Goal: Task Accomplishment & Management: Complete application form

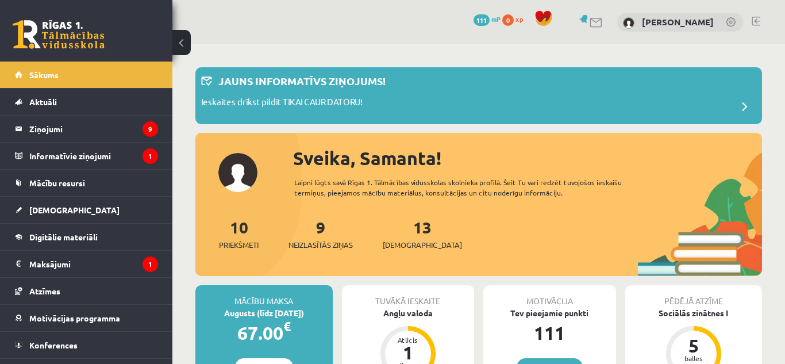
click at [381, 327] on div "Tuvākā ieskaite Angļu valoda Atlicis 1 dienas" at bounding box center [408, 336] width 133 height 103
click at [394, 316] on div "Angļu valoda" at bounding box center [408, 313] width 133 height 12
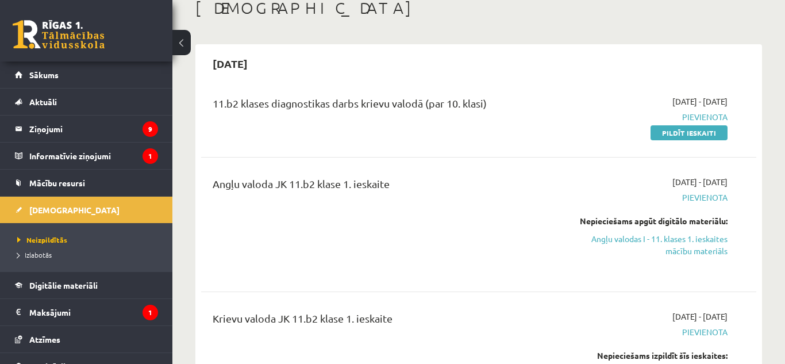
scroll to position [92, 0]
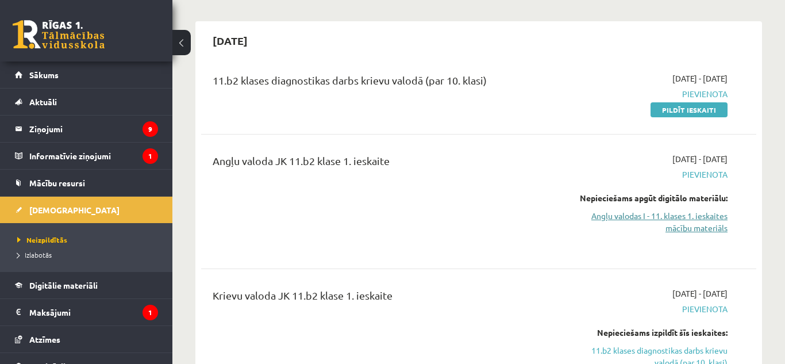
click at [699, 220] on link "Angļu valodas I - 11. klases 1. ieskaites mācību materiāls" at bounding box center [647, 222] width 160 height 24
click at [662, 214] on link "Angļu valodas I - 11. klases 1. ieskaites mācību materiāls" at bounding box center [647, 222] width 160 height 24
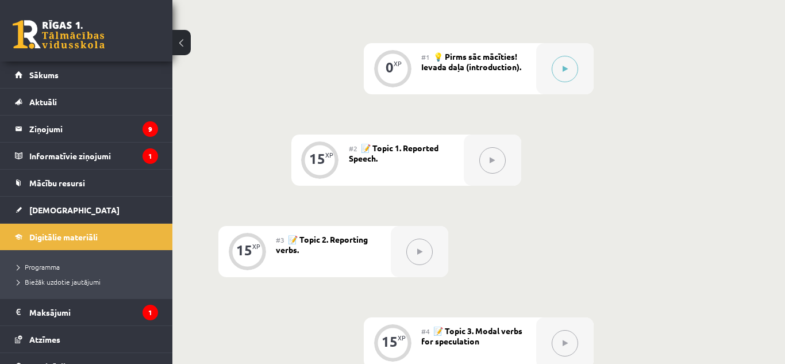
scroll to position [278, 0]
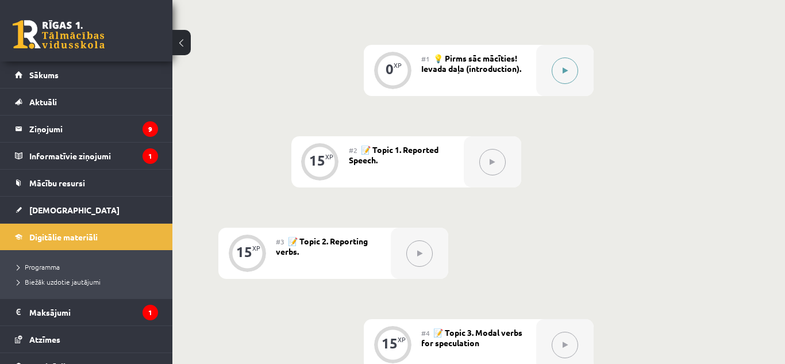
click at [559, 72] on button at bounding box center [565, 70] width 26 height 26
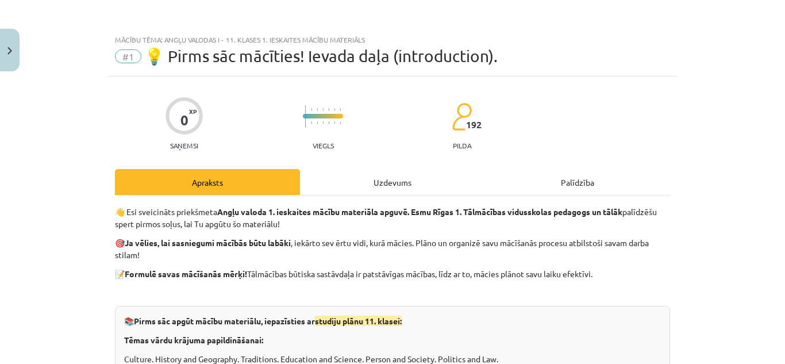
click at [386, 190] on div "Uzdevums" at bounding box center [392, 182] width 185 height 26
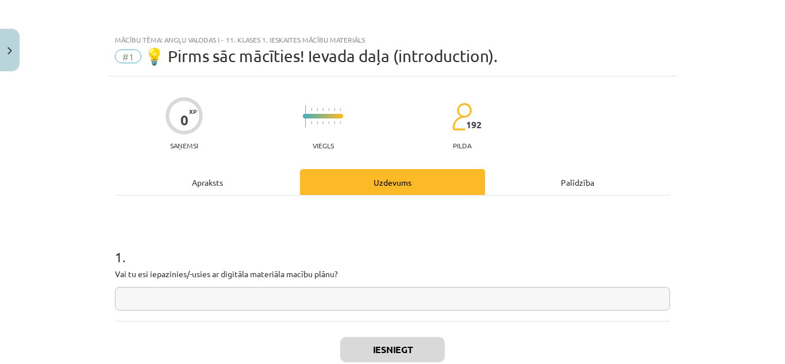
scroll to position [29, 0]
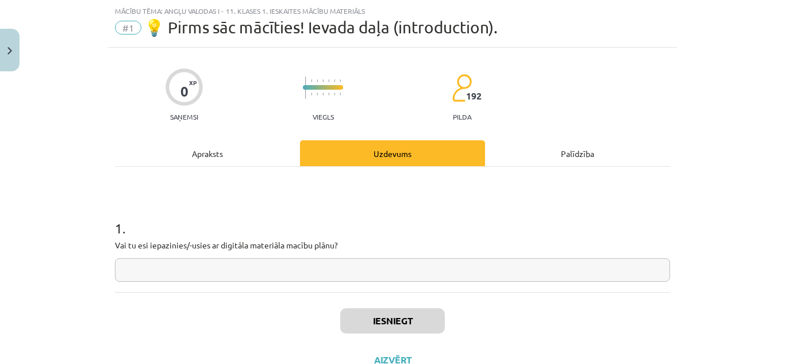
click at [386, 190] on div "1 . Vai tu esi iepazinies/-usies ar digitāla materiāla macību plānu?" at bounding box center [392, 229] width 555 height 125
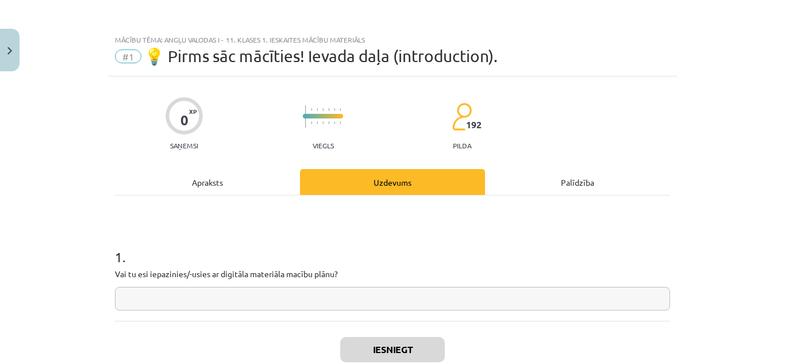
click at [232, 191] on div "Apraksts" at bounding box center [207, 182] width 185 height 26
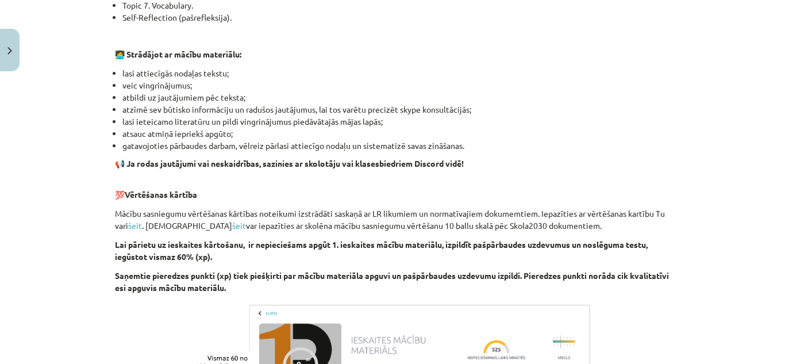
scroll to position [845, 0]
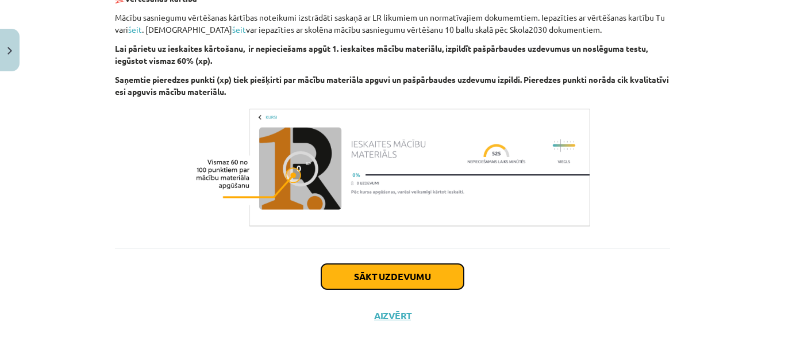
click at [423, 271] on button "Sākt uzdevumu" at bounding box center [392, 276] width 143 height 25
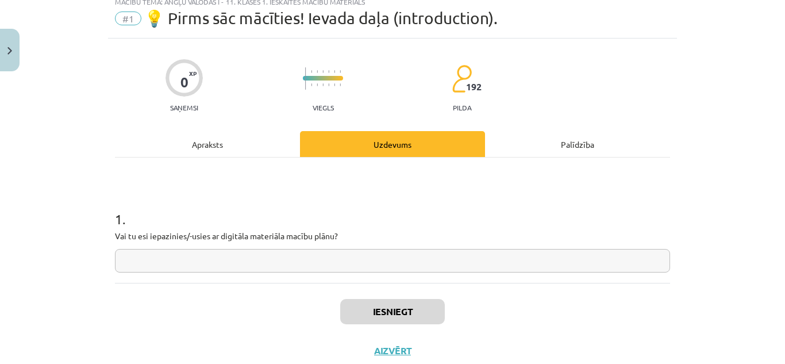
scroll to position [29, 0]
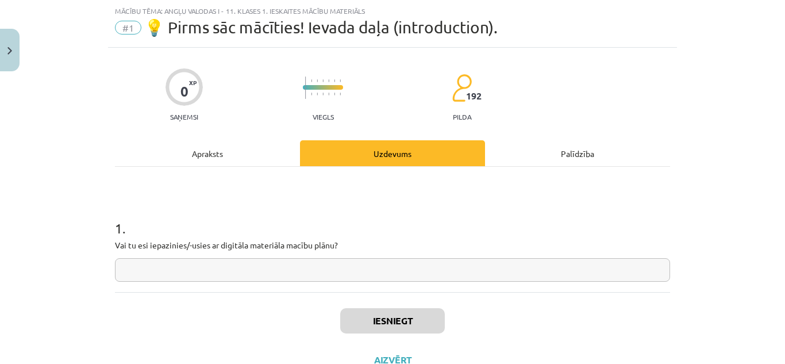
click at [394, 275] on input "text" at bounding box center [392, 270] width 555 height 24
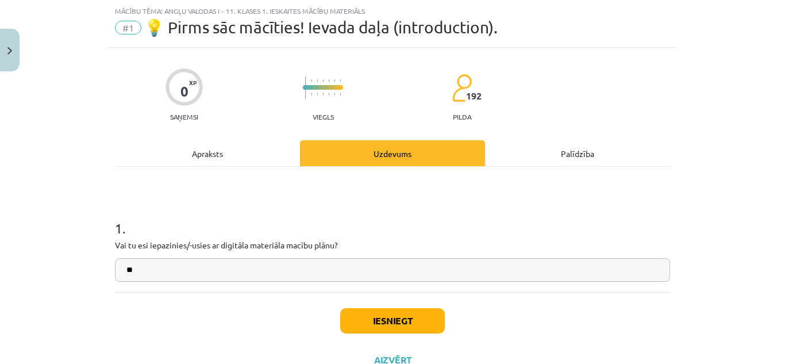
type input "**"
click at [398, 325] on button "Iesniegt" at bounding box center [392, 320] width 105 height 25
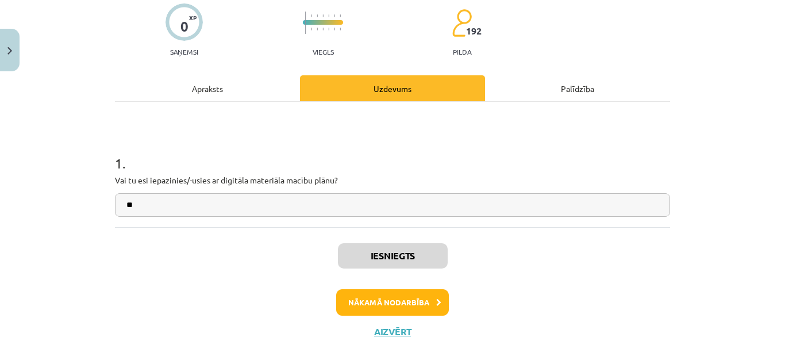
scroll to position [97, 0]
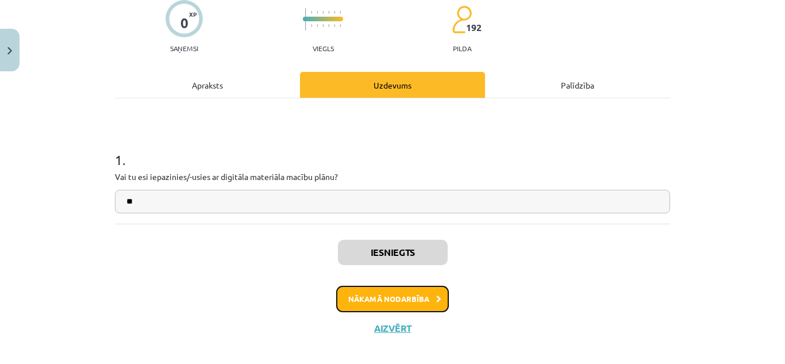
click at [421, 307] on button "Nākamā nodarbība" at bounding box center [392, 299] width 113 height 26
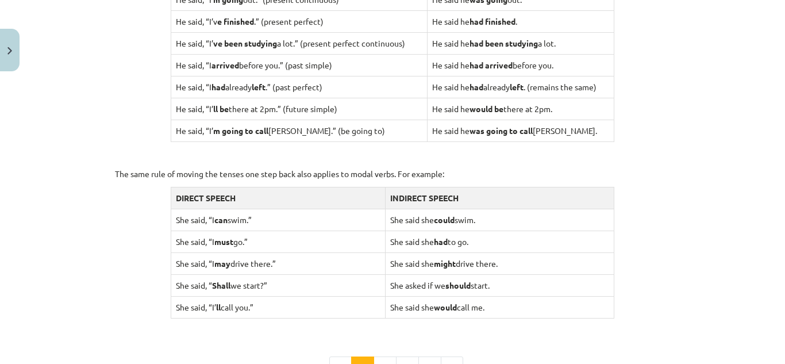
scroll to position [1190, 0]
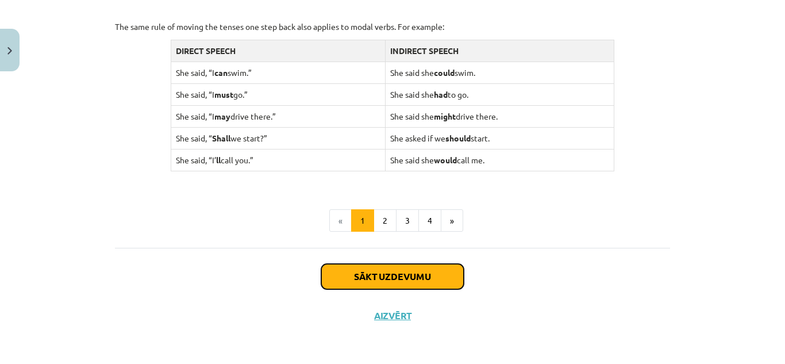
click at [429, 276] on button "Sākt uzdevumu" at bounding box center [392, 276] width 143 height 25
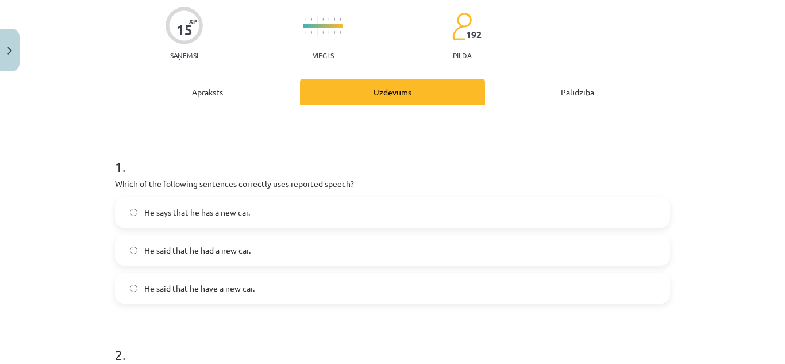
scroll to position [29, 0]
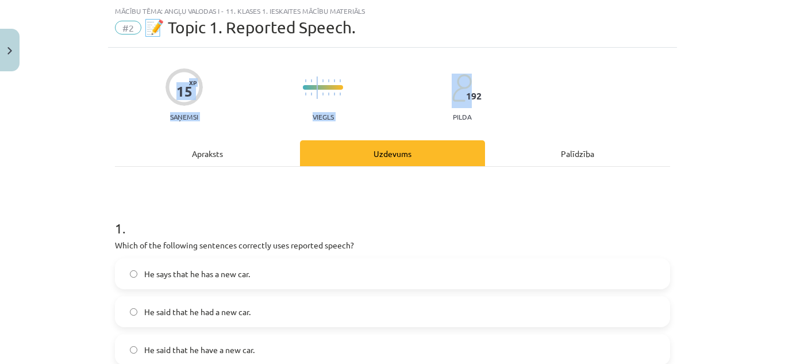
drag, startPoint x: 785, startPoint y: 47, endPoint x: 785, endPoint y: 57, distance: 10.3
click at [785, 57] on div "Mācību tēma: Angļu valodas i - 11. klases 1. ieskaites mācību materiāls #2 📝 To…" at bounding box center [392, 182] width 785 height 364
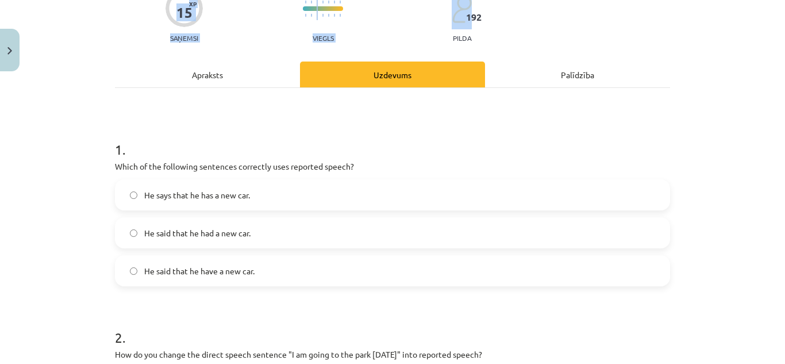
scroll to position [95, 0]
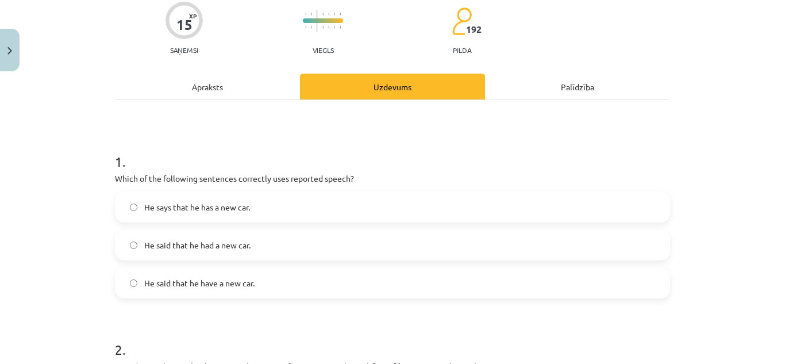
click at [229, 253] on label "He said that he had a new car." at bounding box center [392, 245] width 553 height 29
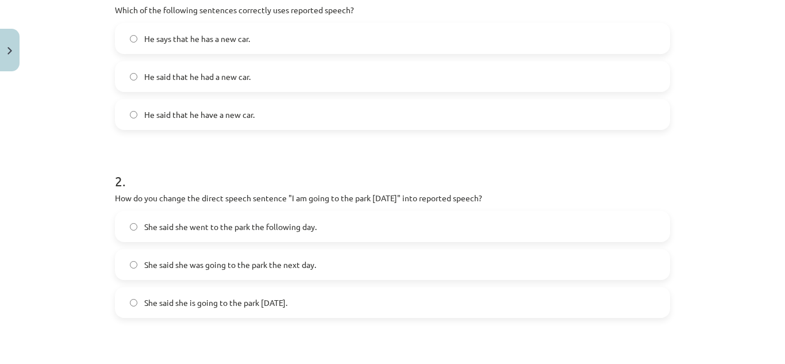
scroll to position [266, 0]
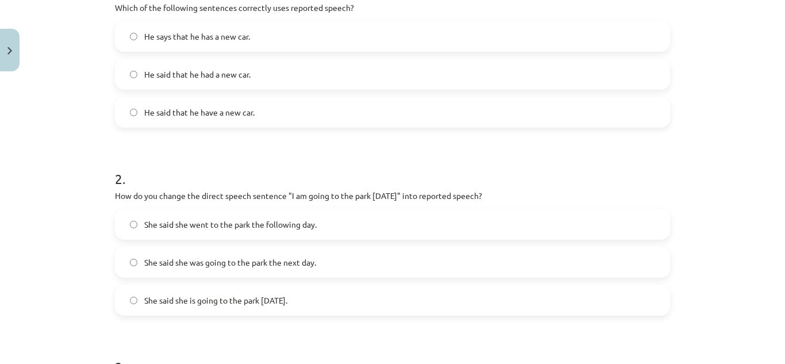
click at [227, 269] on label "She said she was going to the park the next day." at bounding box center [392, 262] width 553 height 29
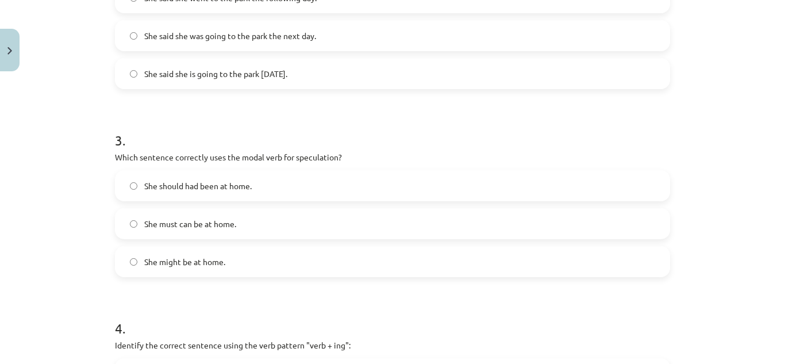
scroll to position [494, 0]
click at [387, 256] on label "She might be at home." at bounding box center [392, 259] width 553 height 29
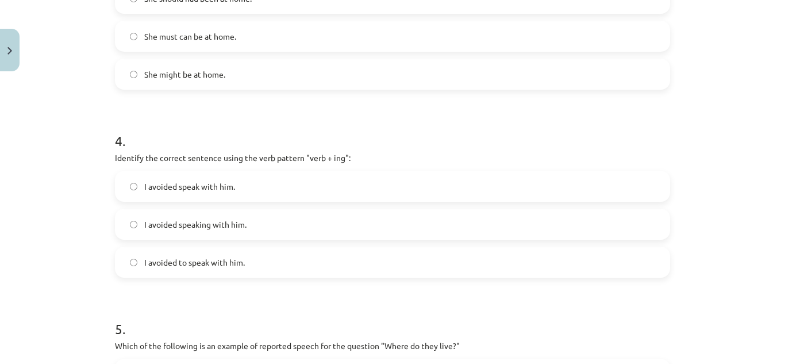
scroll to position [684, 0]
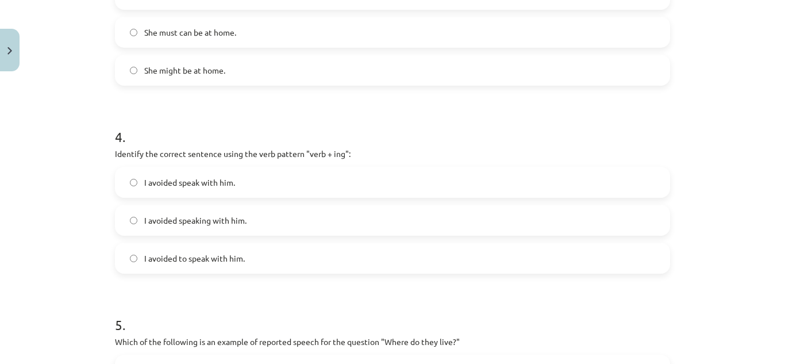
click at [238, 222] on span "I avoided speaking with him." at bounding box center [195, 220] width 102 height 12
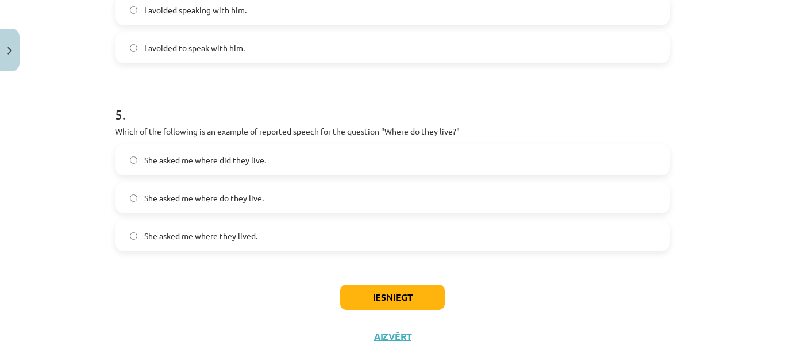
scroll to position [903, 0]
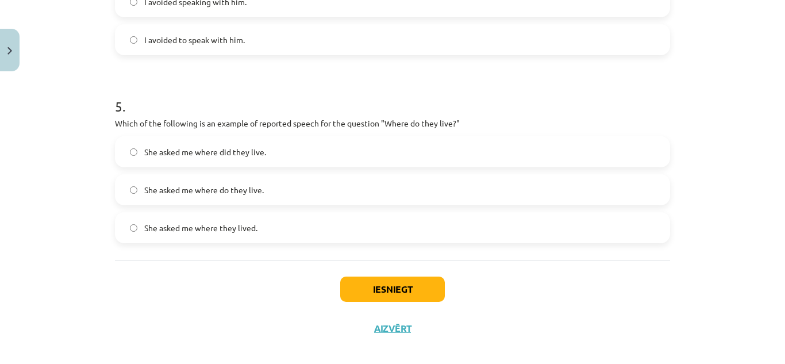
click at [268, 228] on label "She asked me where they lived." at bounding box center [392, 227] width 553 height 29
click at [403, 285] on button "Iesniegt" at bounding box center [392, 289] width 105 height 25
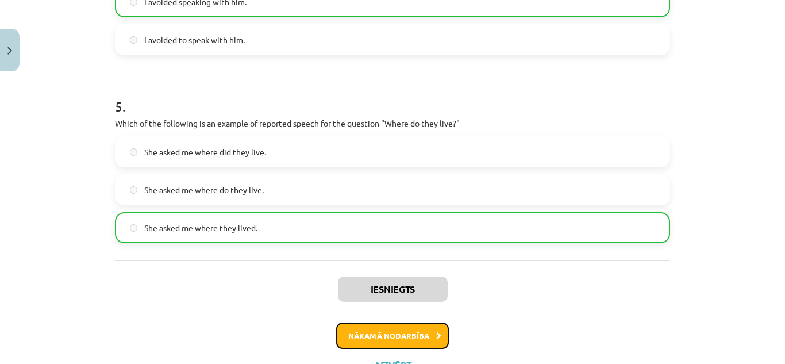
click at [390, 333] on button "Nākamā nodarbība" at bounding box center [392, 336] width 113 height 26
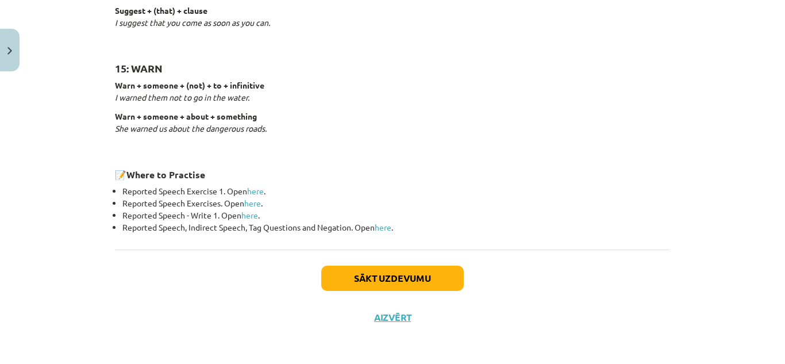
scroll to position [1855, 0]
click at [419, 268] on button "Sākt uzdevumu" at bounding box center [392, 277] width 143 height 25
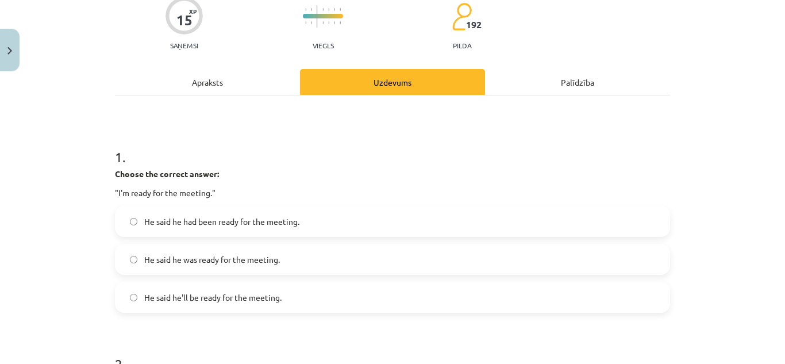
scroll to position [102, 0]
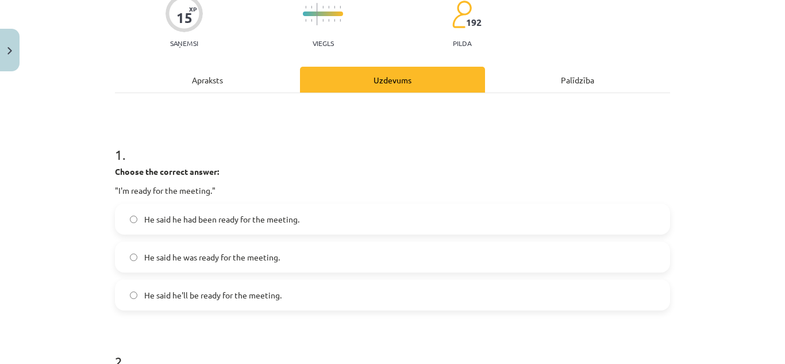
click at [248, 262] on span "He said he was ready for the meeting." at bounding box center [212, 257] width 136 height 12
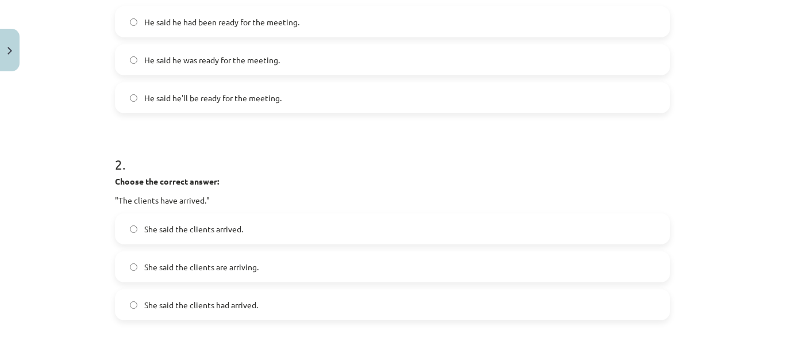
scroll to position [306, 0]
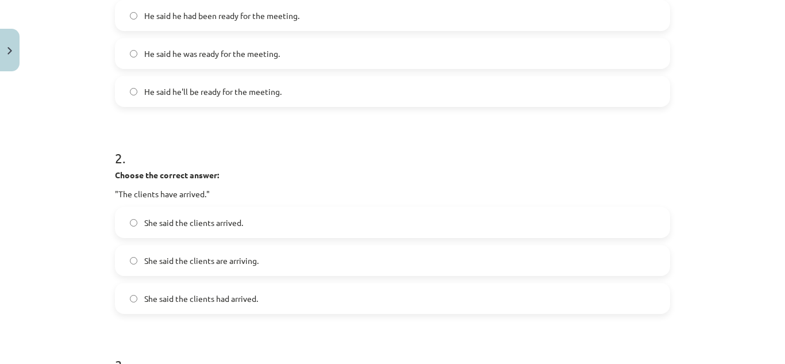
click at [254, 303] on span "She said the clients had arrived." at bounding box center [201, 299] width 114 height 12
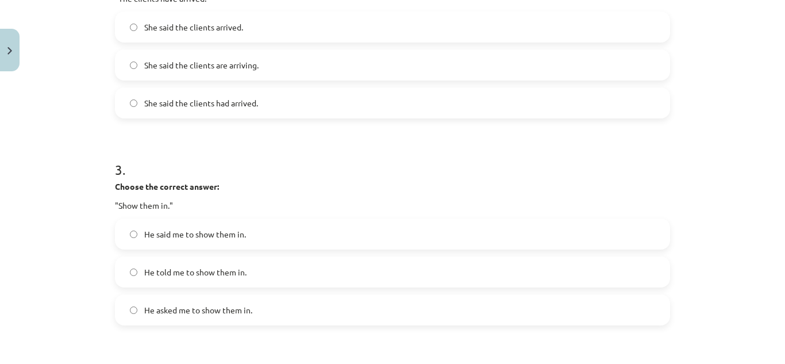
scroll to position [504, 0]
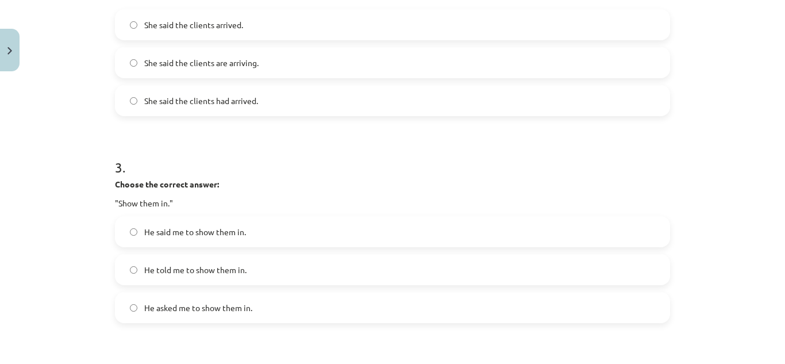
click at [221, 318] on label "He asked me to show them in." at bounding box center [392, 307] width 553 height 29
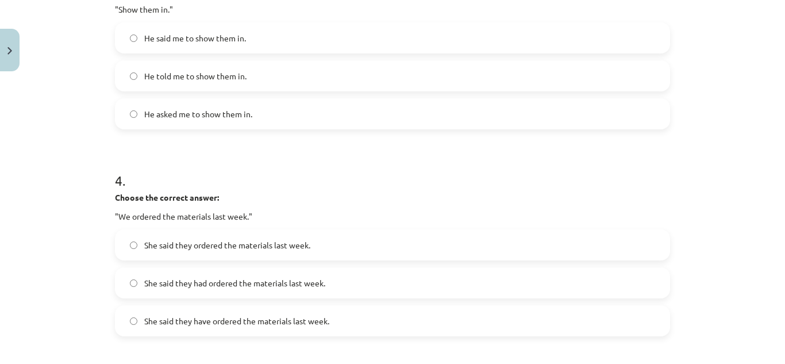
scroll to position [730, 0]
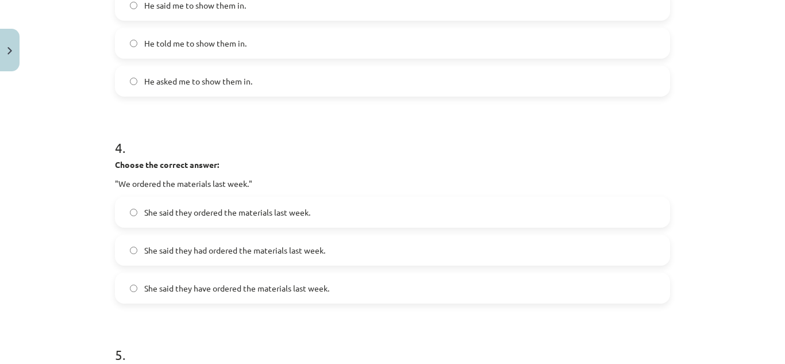
click at [259, 263] on label "She said they had ordered the materials last week." at bounding box center [392, 250] width 553 height 29
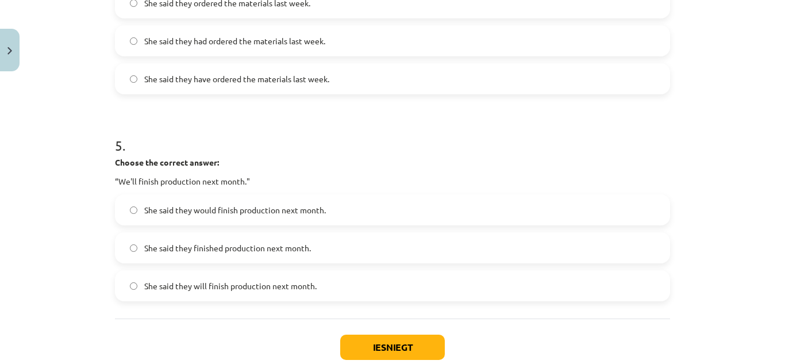
scroll to position [942, 0]
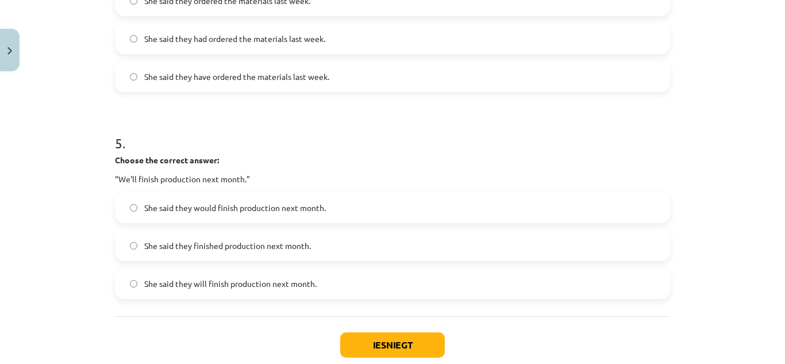
click at [244, 211] on span "She said they would finish production next month." at bounding box center [235, 208] width 182 height 12
click at [415, 338] on button "Iesniegt" at bounding box center [392, 344] width 105 height 25
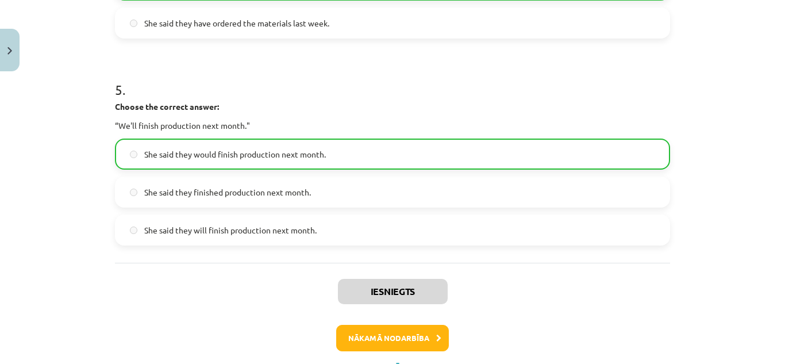
scroll to position [1047, 0]
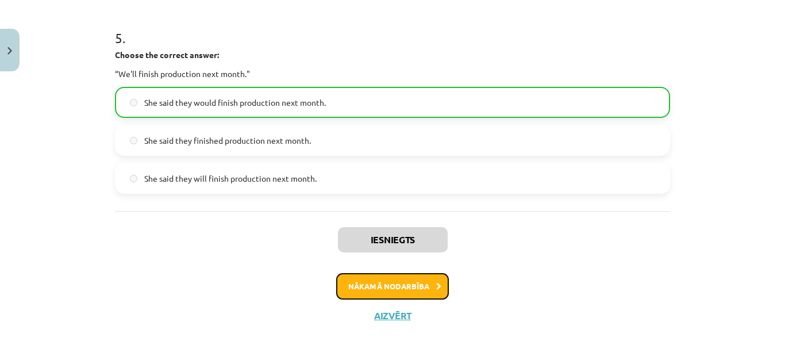
click at [416, 294] on button "Nākamā nodarbība" at bounding box center [392, 286] width 113 height 26
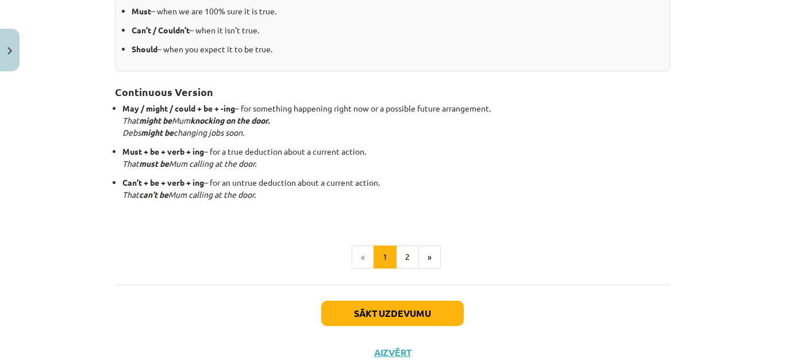
scroll to position [356, 0]
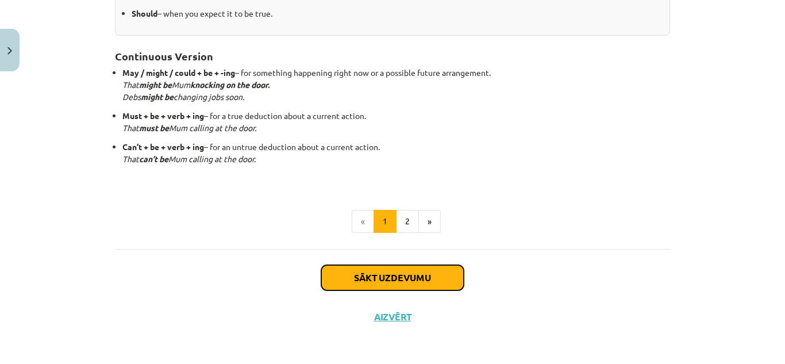
click at [422, 270] on button "Sākt uzdevumu" at bounding box center [392, 277] width 143 height 25
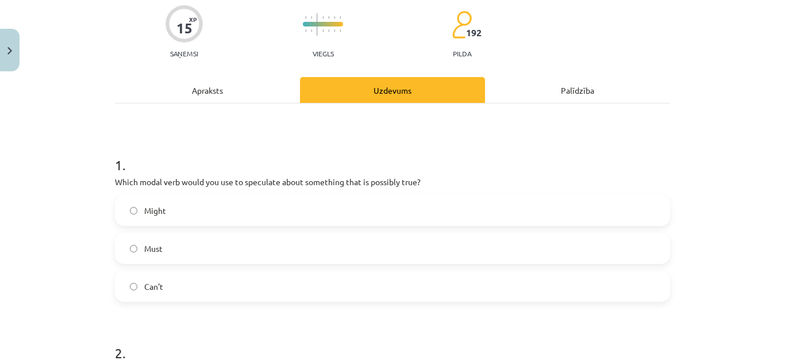
scroll to position [98, 0]
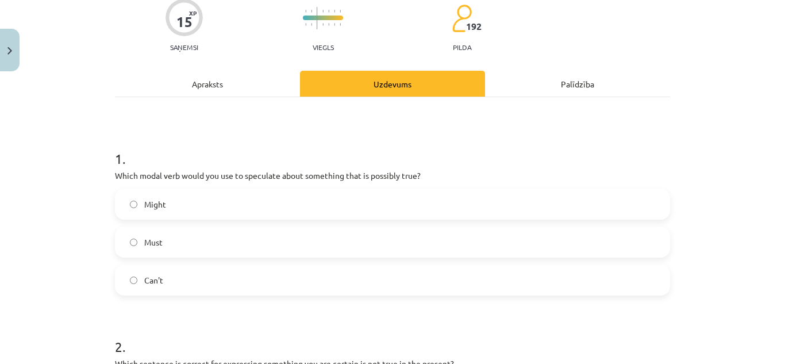
click at [318, 204] on label "Might" at bounding box center [392, 204] width 553 height 29
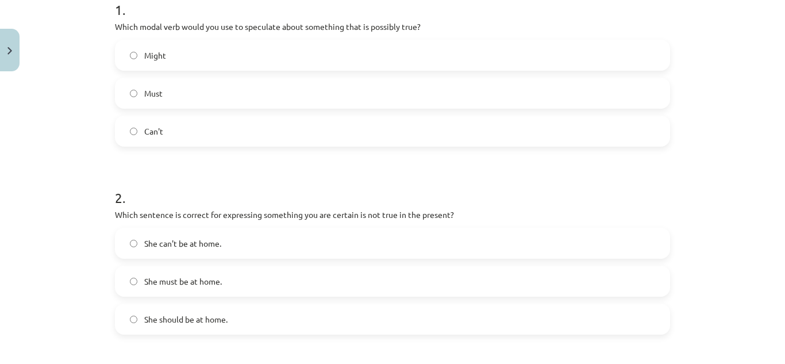
scroll to position [251, 0]
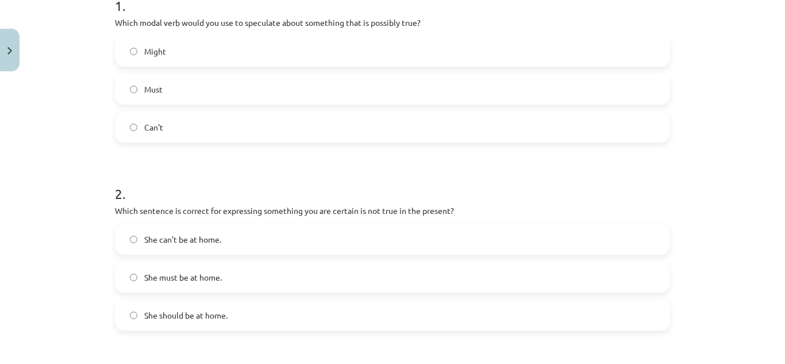
click at [258, 236] on label "She can't be at home." at bounding box center [392, 239] width 553 height 29
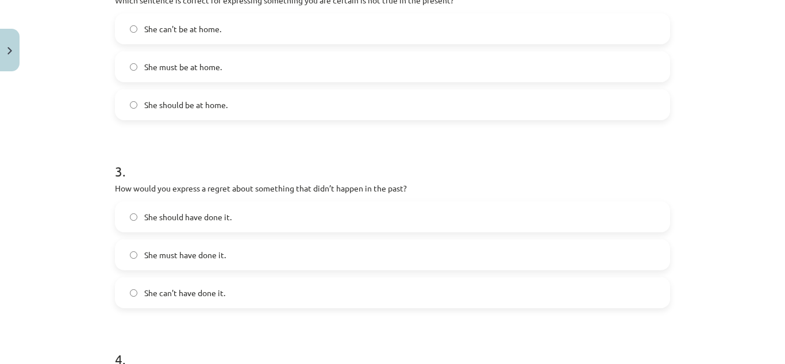
scroll to position [475, 0]
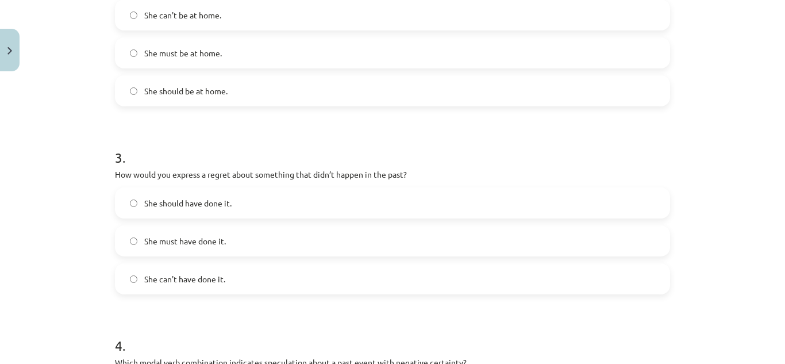
click at [206, 286] on label "She can't have done it." at bounding box center [392, 278] width 553 height 29
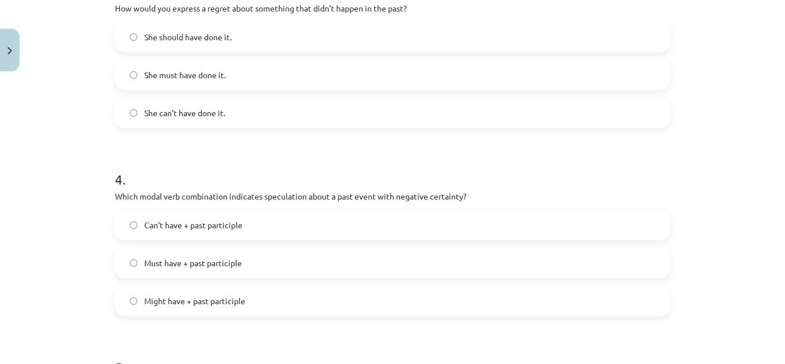
scroll to position [716, 0]
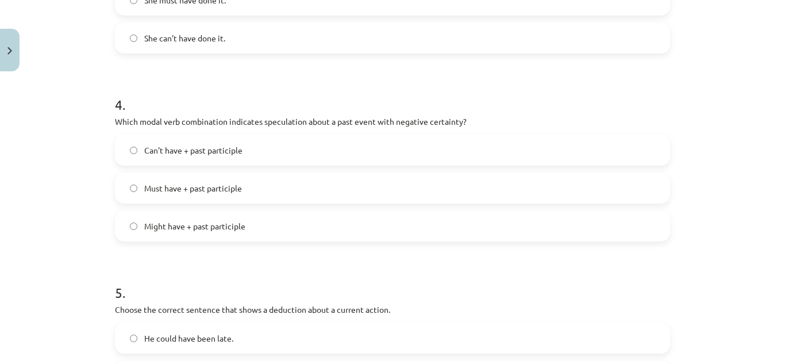
click at [245, 160] on label "Can't have + past participle" at bounding box center [392, 150] width 553 height 29
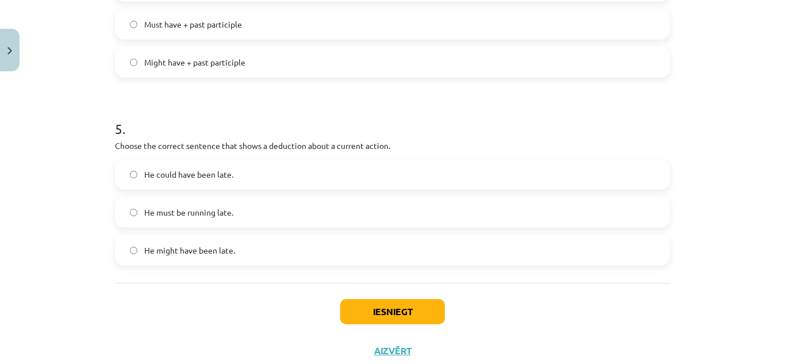
scroll to position [915, 0]
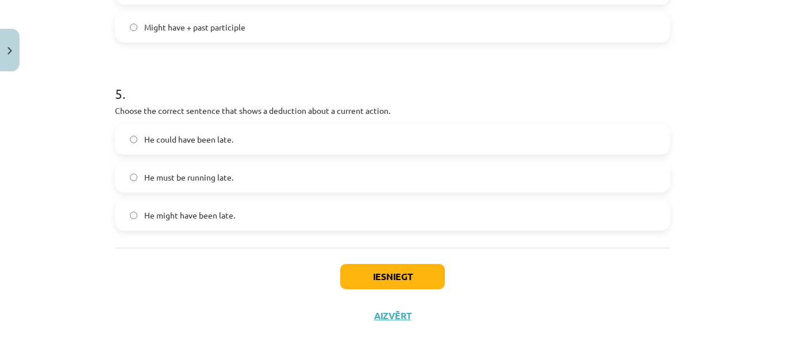
click at [227, 183] on span "He must be running late." at bounding box center [188, 177] width 89 height 12
click at [417, 267] on button "Iesniegt" at bounding box center [392, 276] width 105 height 25
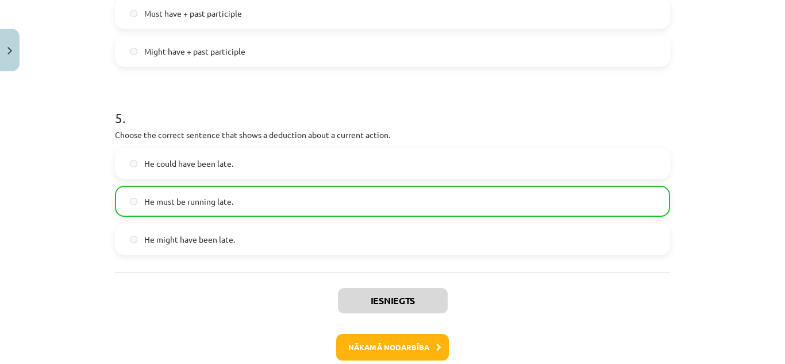
scroll to position [952, 0]
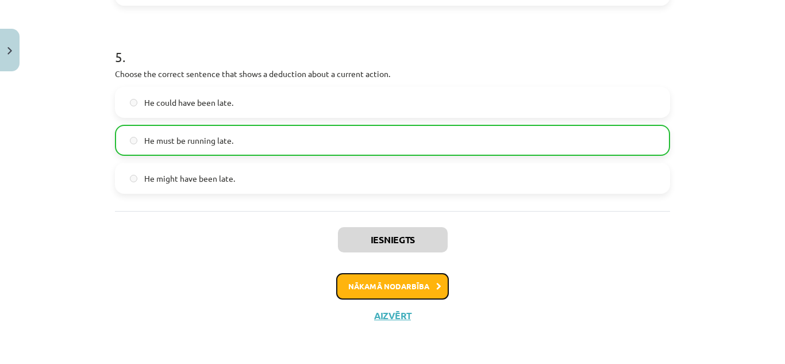
click at [417, 291] on button "Nākamā nodarbība" at bounding box center [392, 286] width 113 height 26
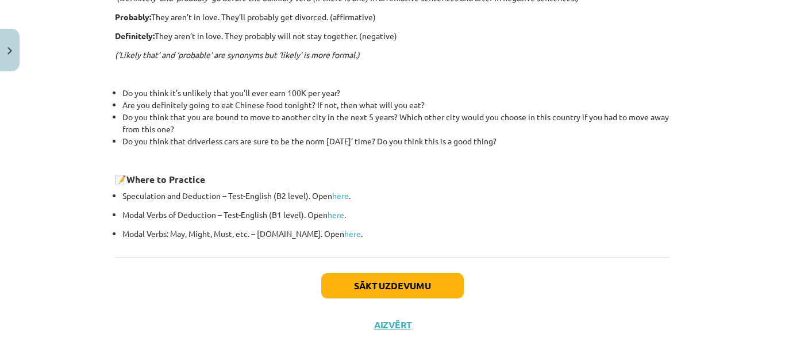
scroll to position [429, 0]
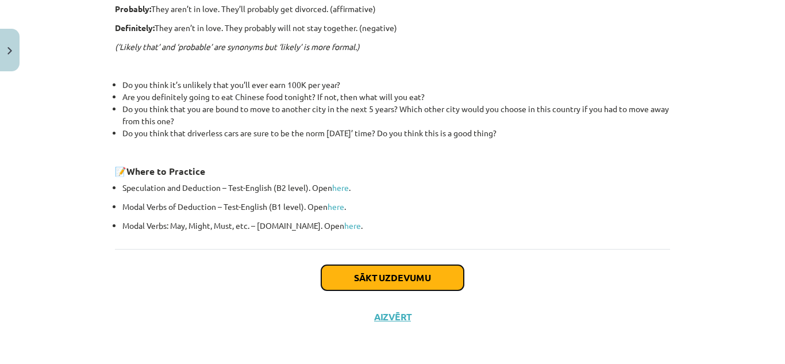
click at [442, 278] on button "Sākt uzdevumu" at bounding box center [392, 277] width 143 height 25
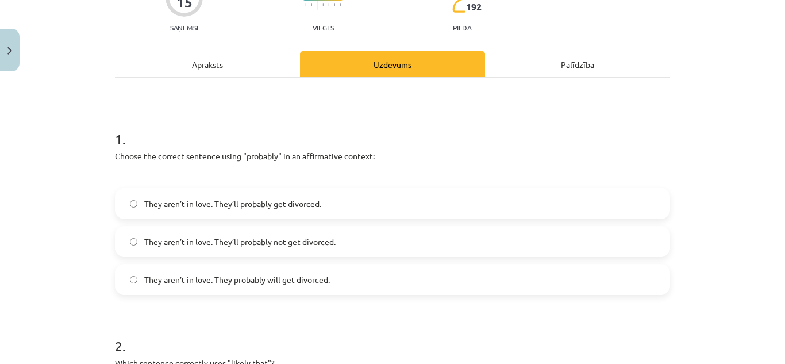
scroll to position [121, 0]
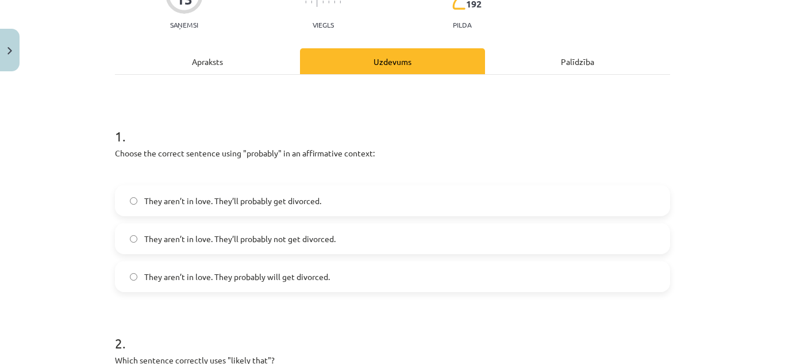
click at [308, 209] on label "They aren’t in love. They’ll probably get divorced." at bounding box center [392, 200] width 553 height 29
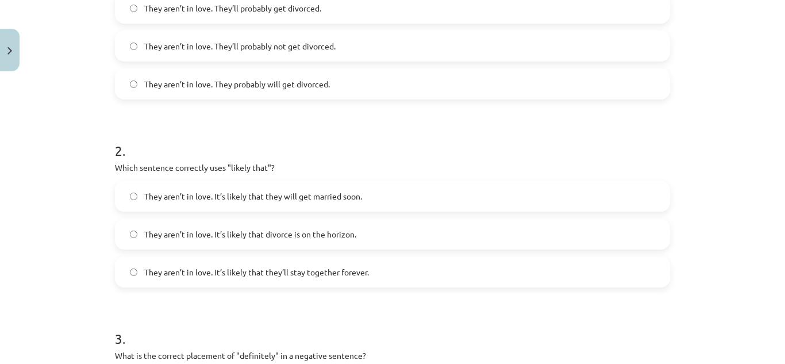
scroll to position [315, 0]
click at [277, 238] on label "They aren’t in love. It’s likely that divorce is on the horizon." at bounding box center [392, 232] width 553 height 29
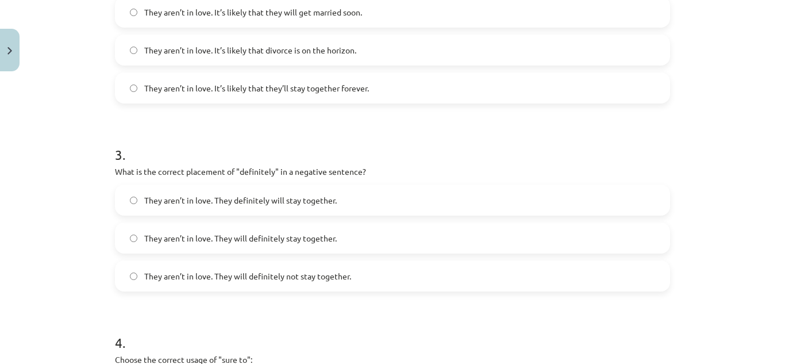
scroll to position [501, 0]
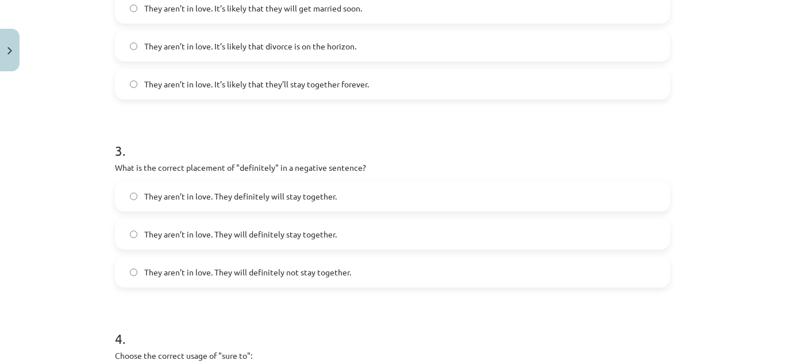
click at [264, 204] on label "They aren’t in love. They definitely will stay together." at bounding box center [392, 196] width 553 height 29
click at [325, 278] on label "They aren’t in love. They will definitely not stay together." at bounding box center [392, 272] width 553 height 29
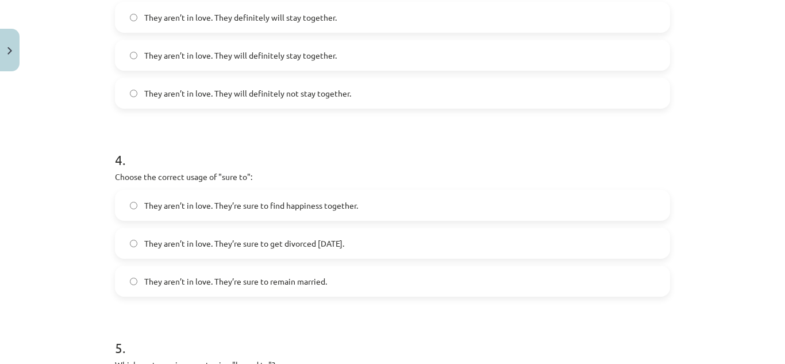
scroll to position [682, 0]
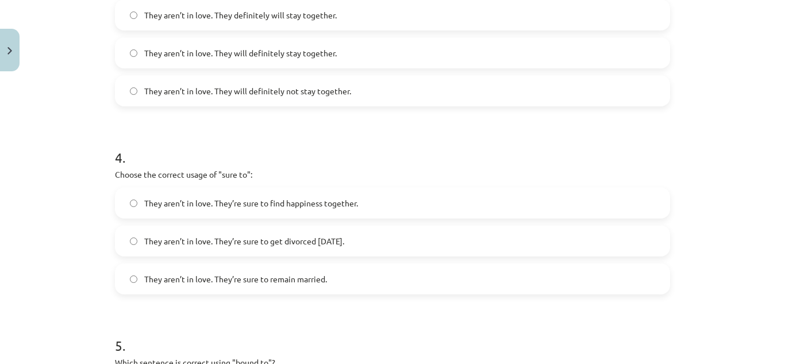
click at [371, 248] on label "They aren’t in love. They’re sure to get divorced within six months." at bounding box center [392, 241] width 553 height 29
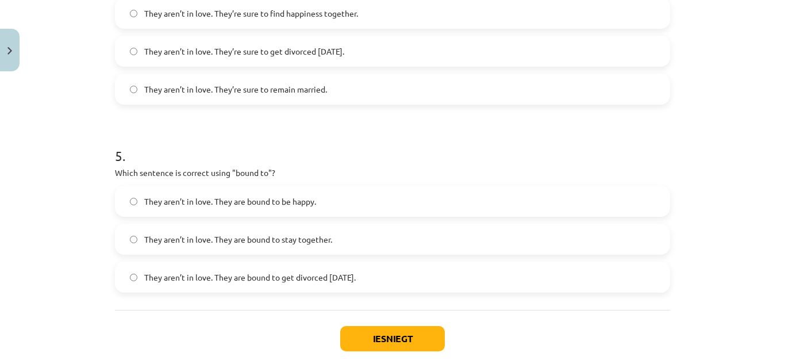
scroll to position [934, 0]
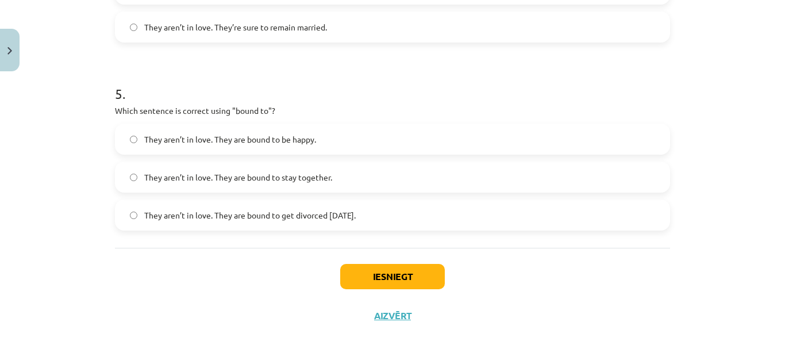
click at [311, 221] on label "They aren’t in love. They are bound to get divorced within six months." at bounding box center [392, 215] width 553 height 29
click at [404, 285] on button "Iesniegt" at bounding box center [392, 276] width 105 height 25
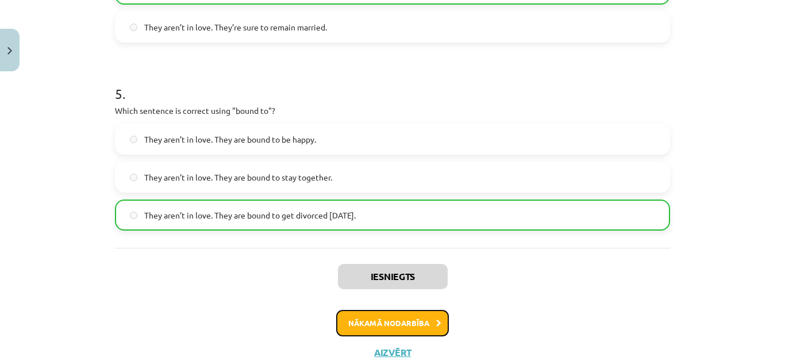
click at [434, 313] on button "Nākamā nodarbība" at bounding box center [392, 323] width 113 height 26
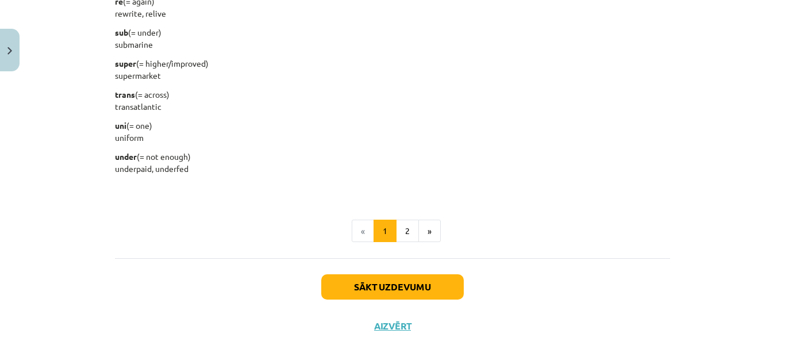
scroll to position [1519, 0]
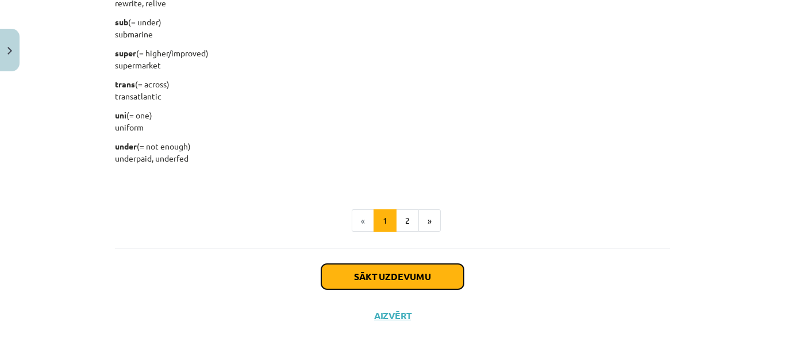
click at [425, 278] on button "Sākt uzdevumu" at bounding box center [392, 276] width 143 height 25
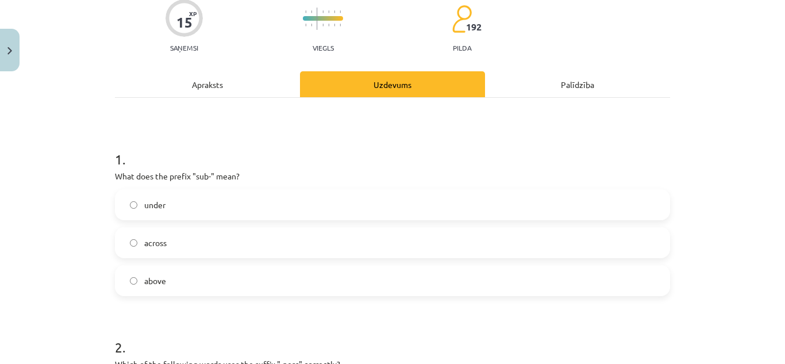
scroll to position [121, 0]
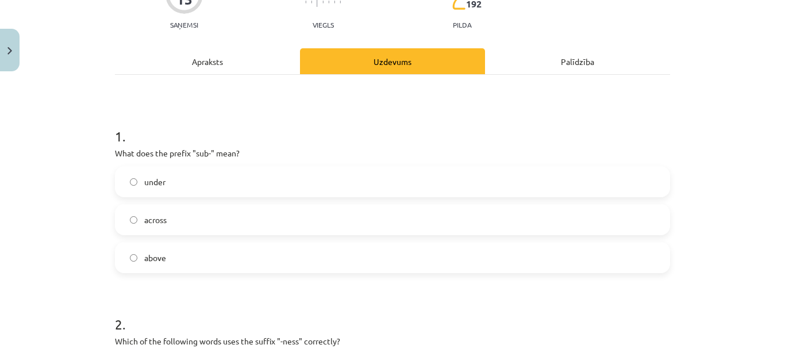
click at [214, 182] on label "under" at bounding box center [392, 181] width 553 height 29
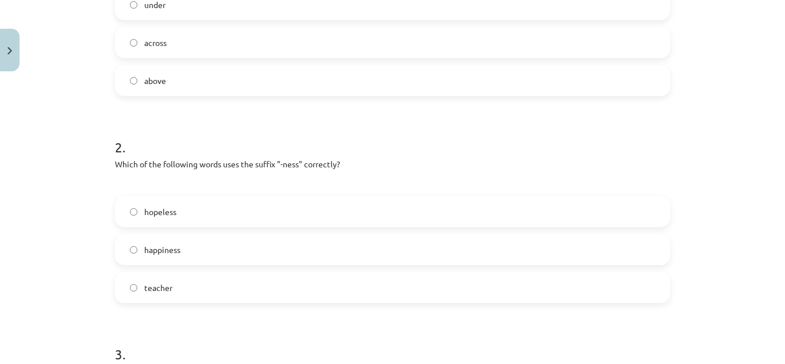
scroll to position [318, 0]
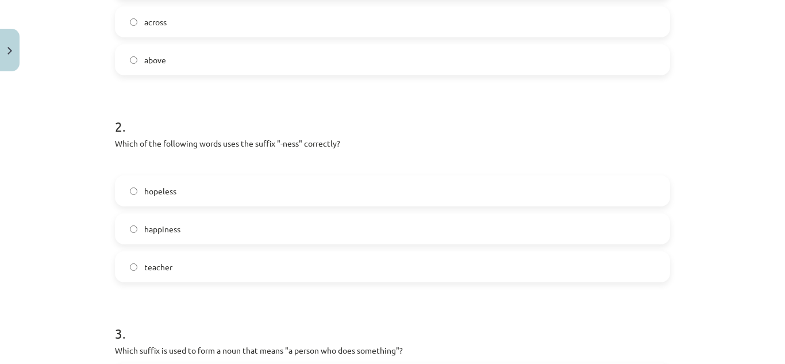
click at [312, 235] on label "happiness" at bounding box center [392, 228] width 553 height 29
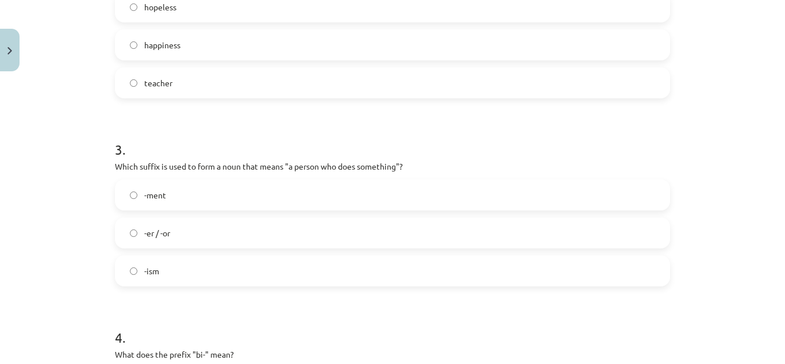
scroll to position [513, 0]
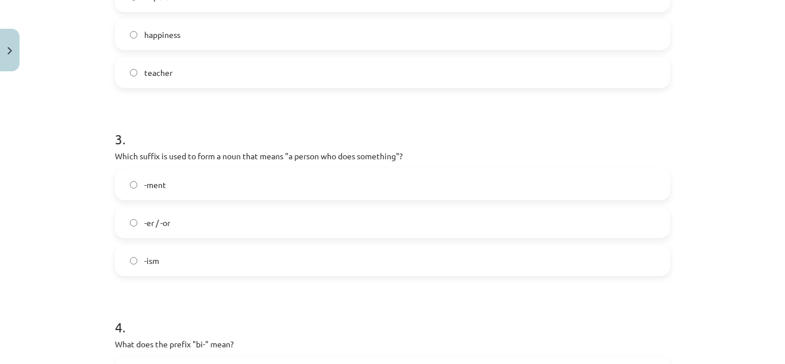
click at [413, 225] on label "-er / -or" at bounding box center [392, 222] width 553 height 29
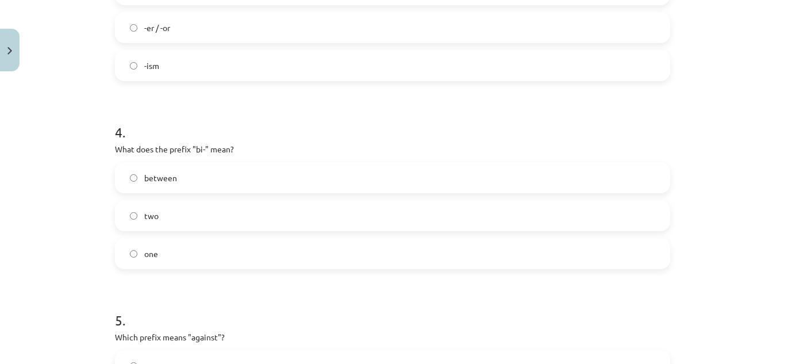
scroll to position [712, 0]
click at [341, 214] on label "two" at bounding box center [392, 211] width 553 height 29
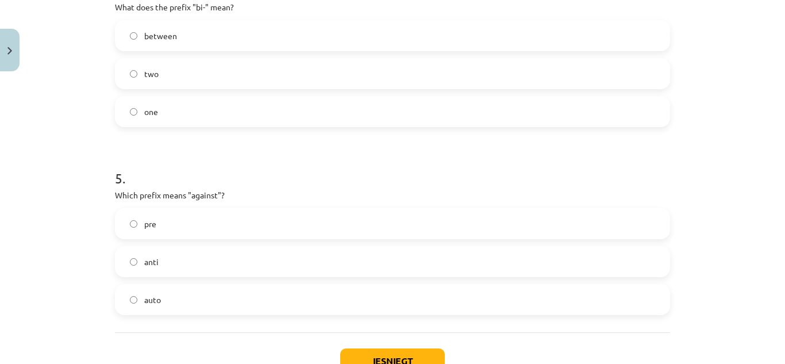
scroll to position [864, 0]
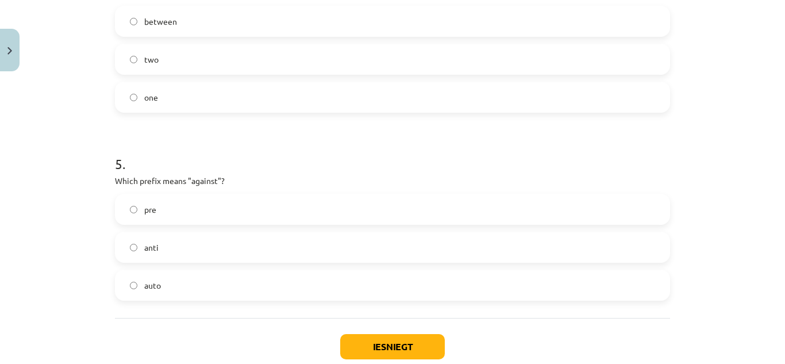
click at [344, 248] on label "anti" at bounding box center [392, 247] width 553 height 29
click at [389, 351] on button "Iesniegt" at bounding box center [392, 346] width 105 height 25
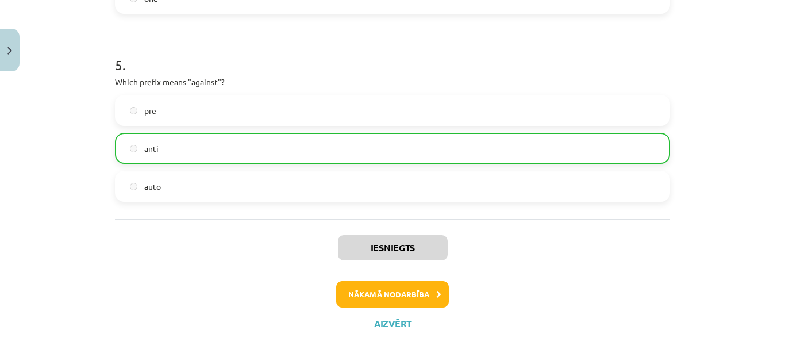
scroll to position [971, 0]
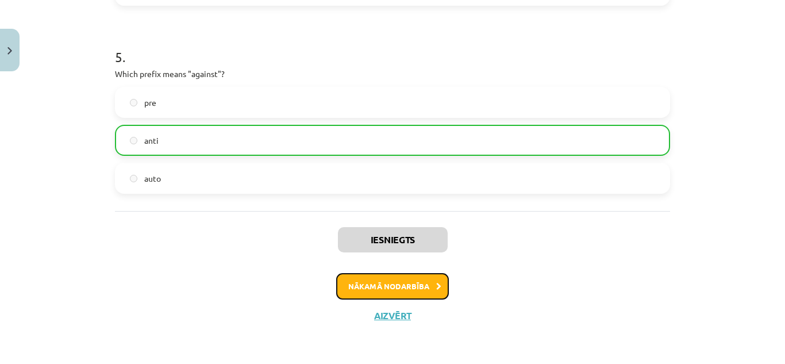
click at [398, 294] on button "Nākamā nodarbība" at bounding box center [392, 286] width 113 height 26
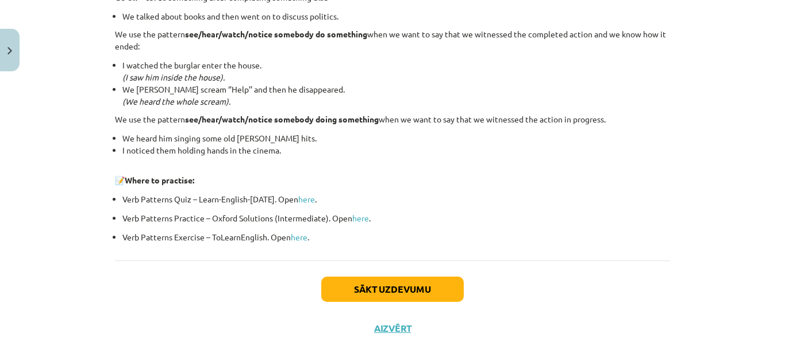
scroll to position [1602, 0]
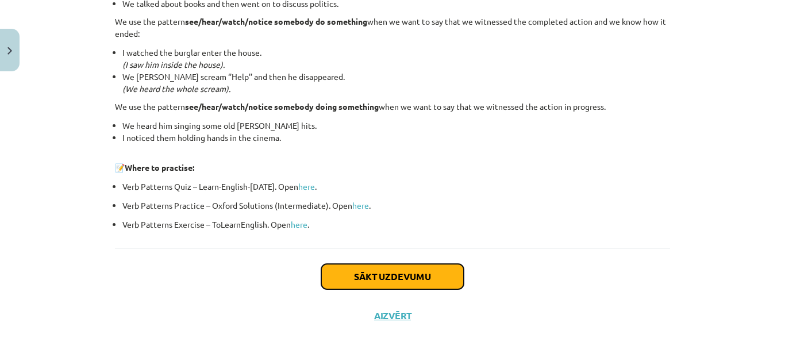
click at [406, 269] on button "Sākt uzdevumu" at bounding box center [392, 276] width 143 height 25
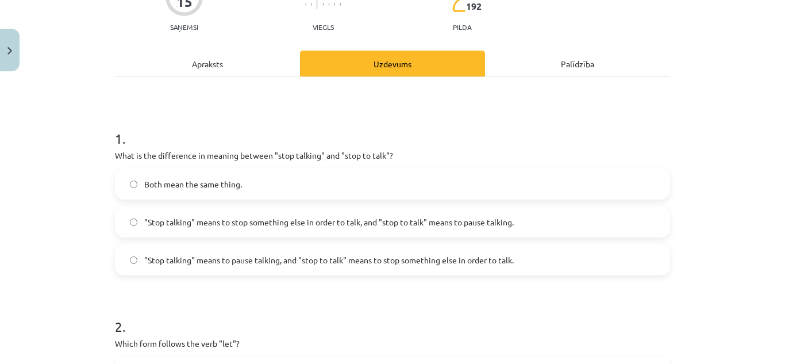
scroll to position [121, 0]
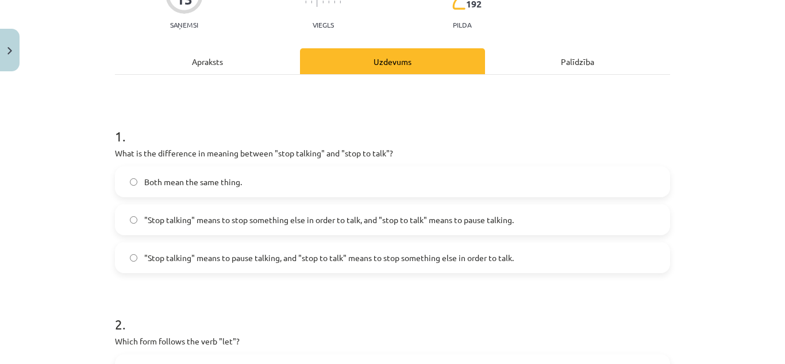
click at [364, 268] on label ""Stop talking" means to pause talking, and "stop to talk" means to stop somethi…" at bounding box center [392, 257] width 553 height 29
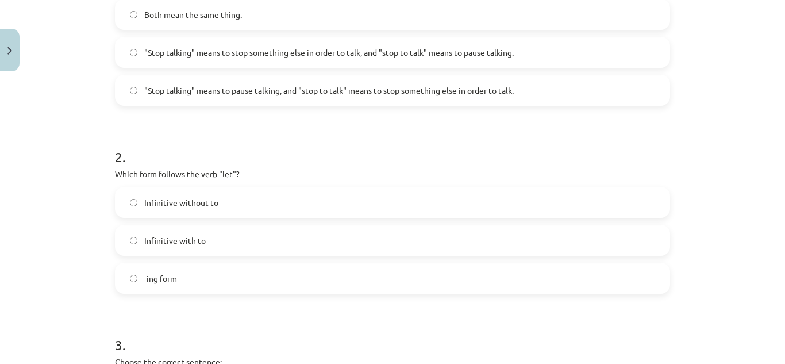
scroll to position [294, 0]
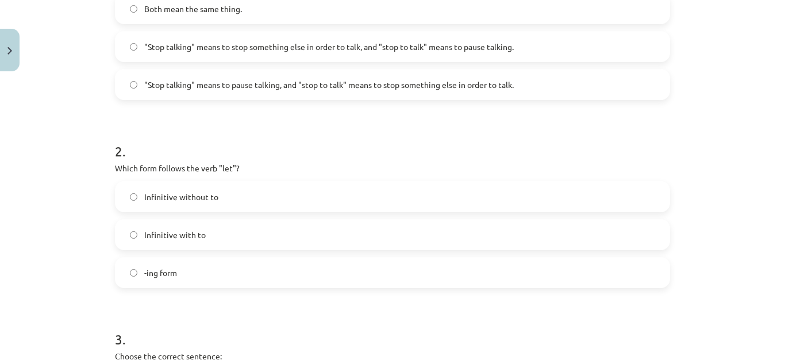
click at [218, 233] on label "Infinitive with to" at bounding box center [392, 234] width 553 height 29
click at [255, 201] on label "Infinitive without to" at bounding box center [392, 196] width 553 height 29
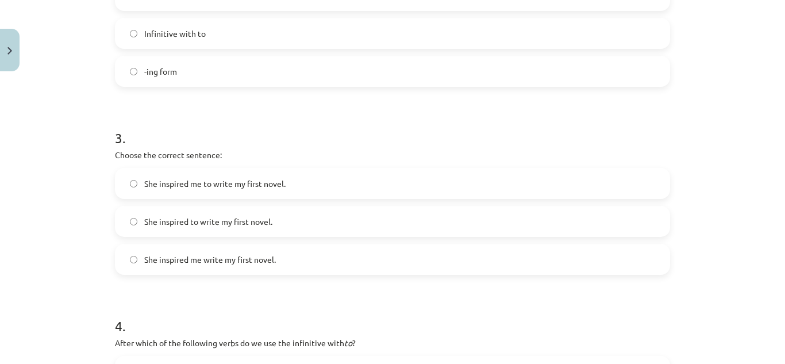
scroll to position [501, 0]
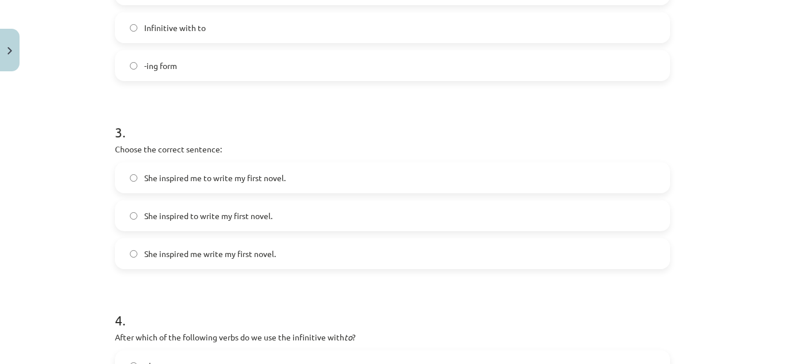
click at [236, 217] on span "She inspired to write my first novel." at bounding box center [208, 216] width 128 height 12
click at [240, 180] on span "She inspired me to write my first novel." at bounding box center [214, 178] width 141 height 12
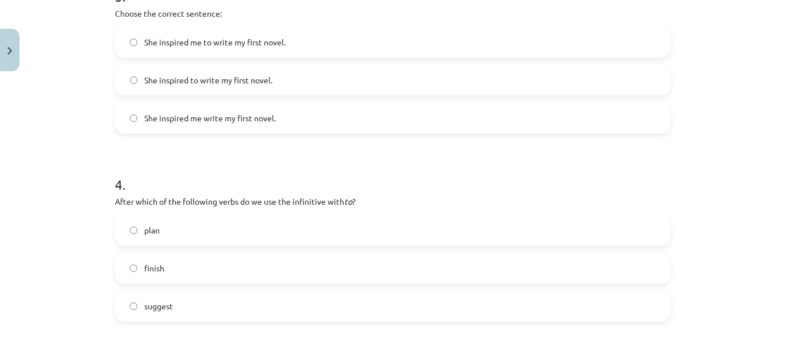
scroll to position [653, 0]
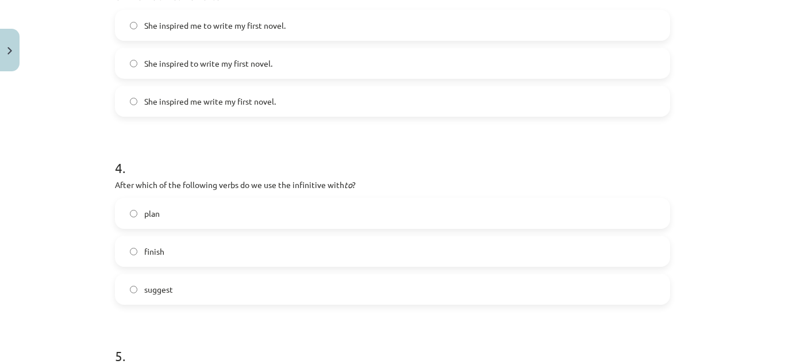
click at [264, 209] on label "plan" at bounding box center [392, 213] width 553 height 29
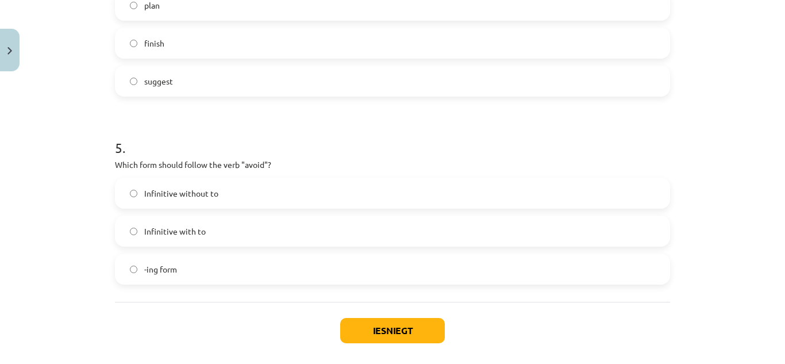
scroll to position [873, 0]
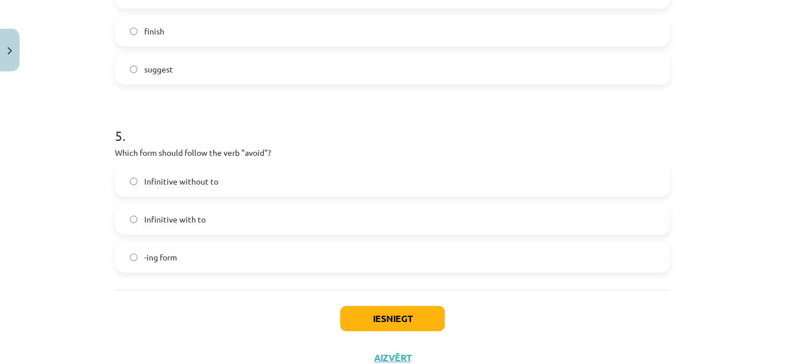
click at [187, 264] on label "-ing form" at bounding box center [392, 257] width 553 height 29
click at [359, 313] on button "Iesniegt" at bounding box center [392, 318] width 105 height 25
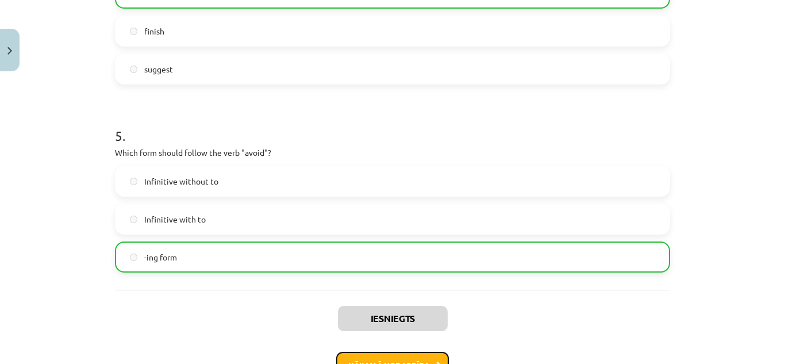
click at [410, 360] on button "Nākamā nodarbība" at bounding box center [392, 365] width 113 height 26
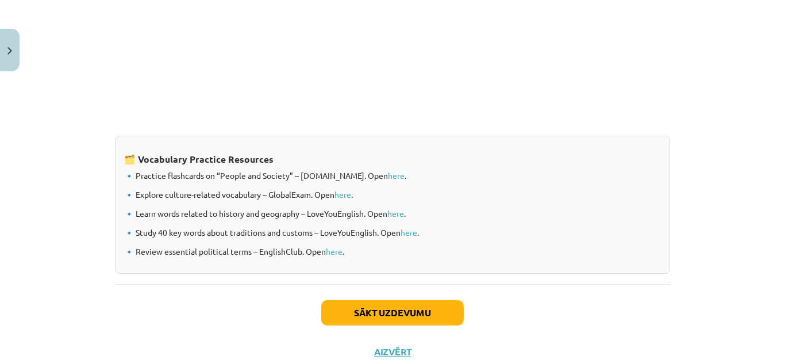
scroll to position [993, 0]
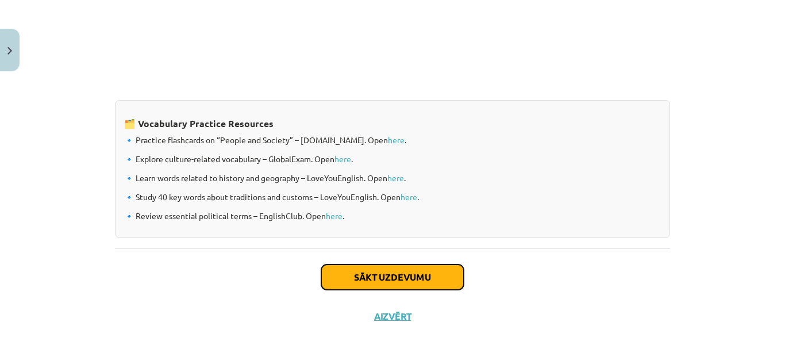
click at [424, 282] on button "Sākt uzdevumu" at bounding box center [392, 276] width 143 height 25
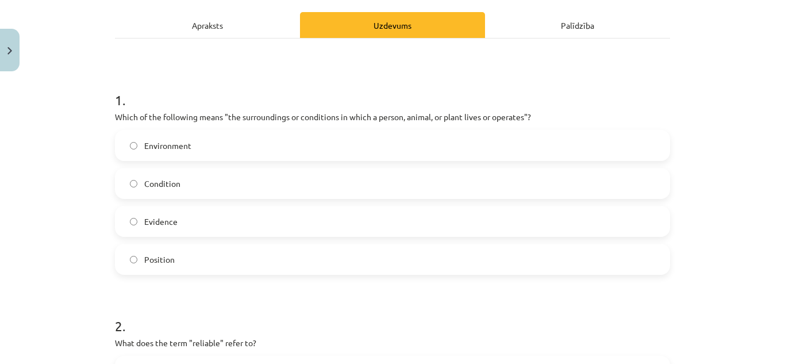
scroll to position [155, 0]
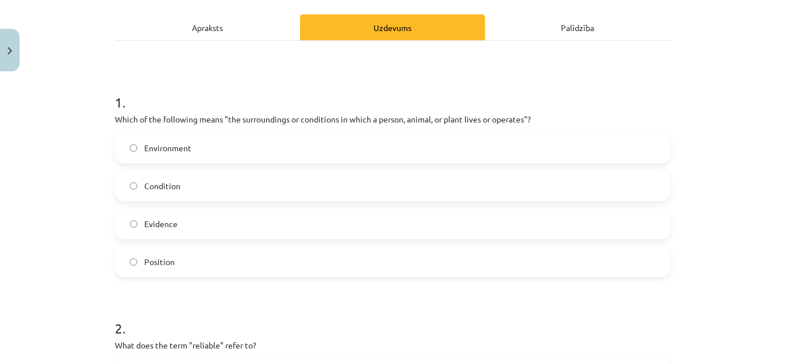
click at [252, 140] on label "Environment" at bounding box center [392, 147] width 553 height 29
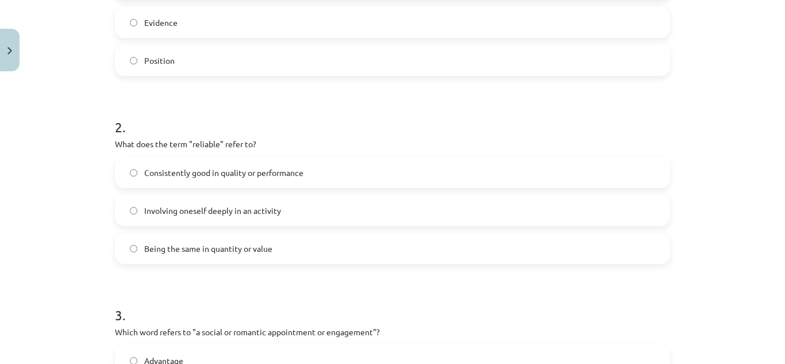
scroll to position [362, 0]
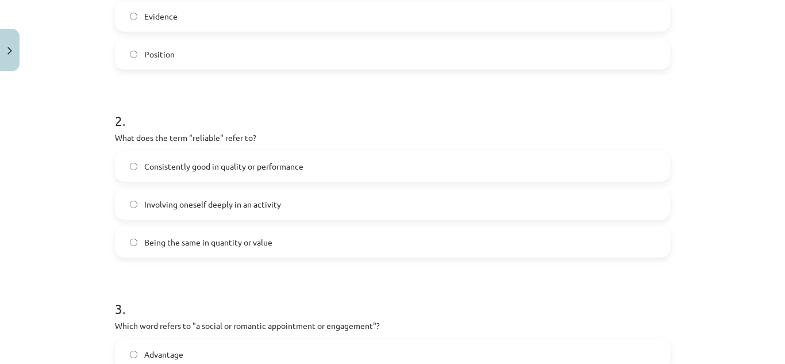
click at [210, 172] on label "Consistently good in quality or performance" at bounding box center [392, 166] width 553 height 29
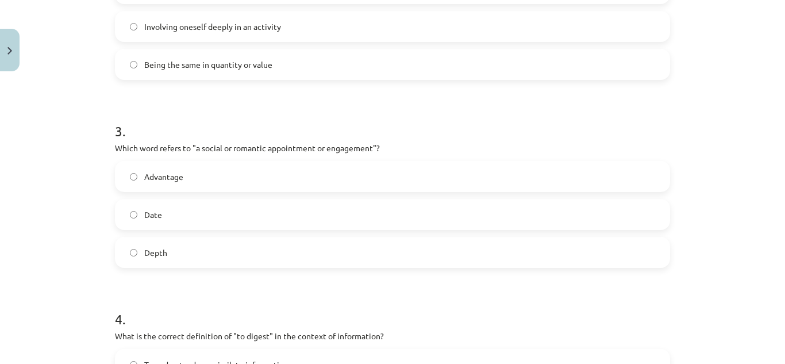
scroll to position [544, 0]
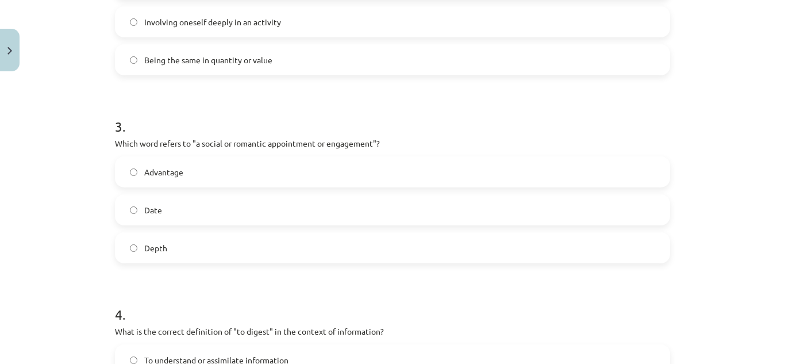
click at [235, 199] on label "Date" at bounding box center [392, 209] width 553 height 29
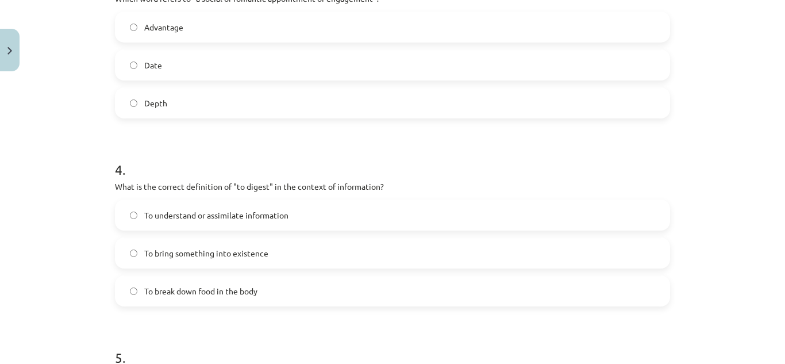
scroll to position [692, 0]
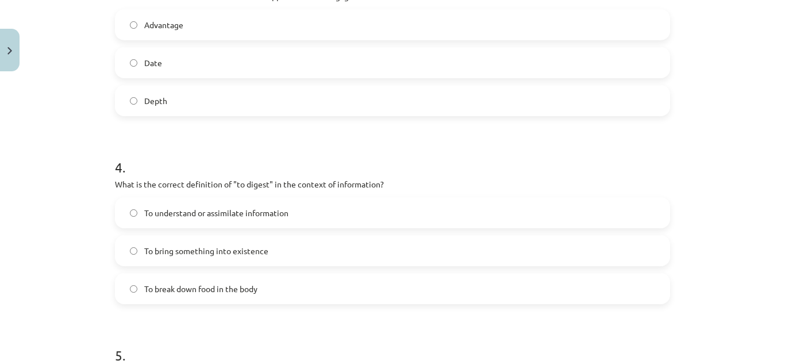
click at [248, 219] on label "To understand or assimilate information" at bounding box center [392, 212] width 553 height 29
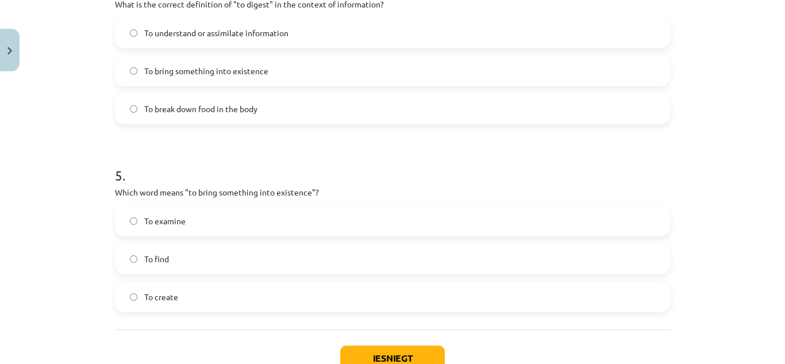
scroll to position [900, 0]
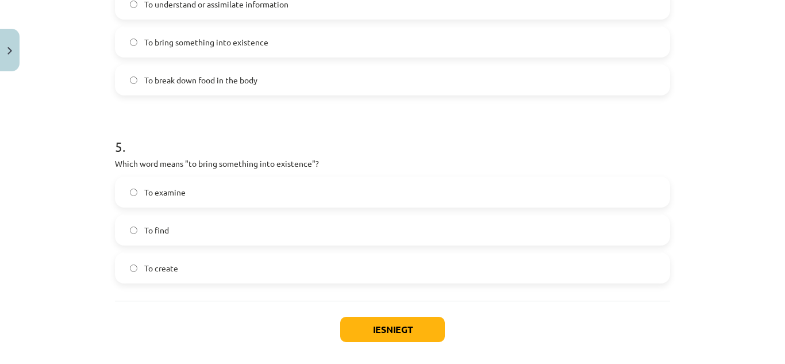
click at [205, 264] on label "To create" at bounding box center [392, 268] width 553 height 29
click at [396, 324] on button "Iesniegt" at bounding box center [392, 329] width 105 height 25
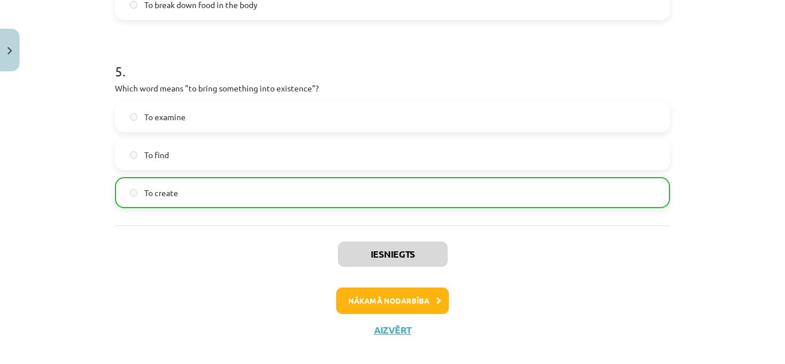
scroll to position [987, 0]
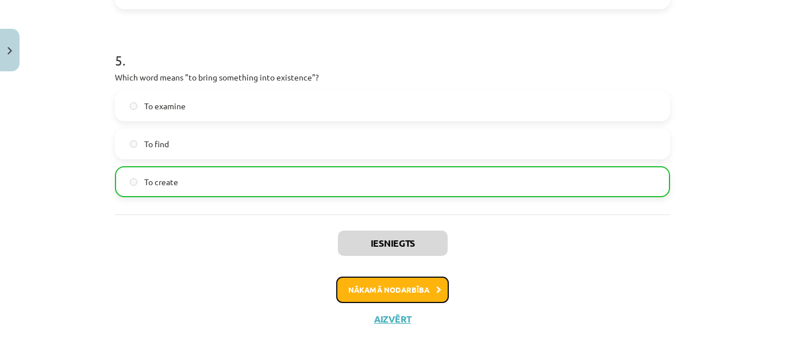
click at [411, 287] on button "Nākamā nodarbība" at bounding box center [392, 290] width 113 height 26
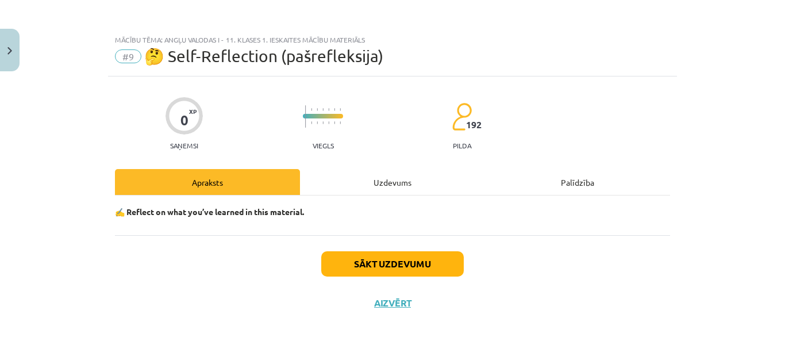
scroll to position [0, 0]
click at [382, 270] on button "Sākt uzdevumu" at bounding box center [392, 263] width 143 height 25
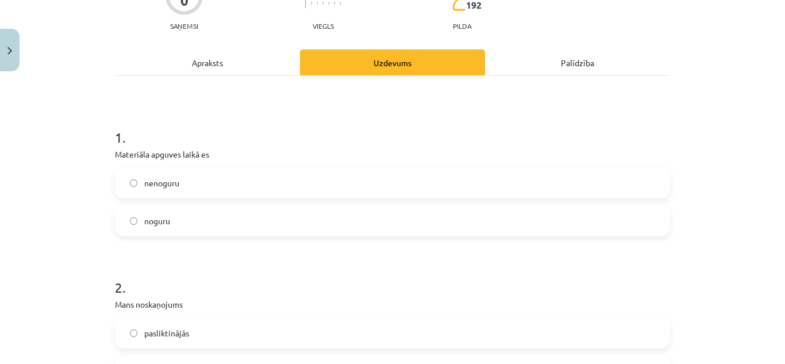
scroll to position [121, 0]
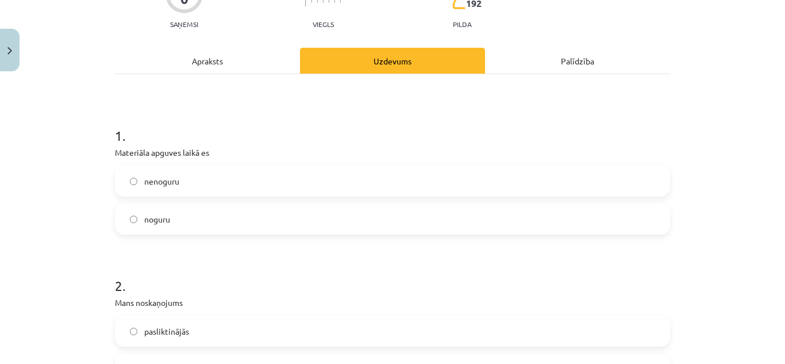
click at [297, 231] on label "noguru" at bounding box center [392, 219] width 553 height 29
click at [224, 184] on label "nenoguru" at bounding box center [392, 181] width 553 height 29
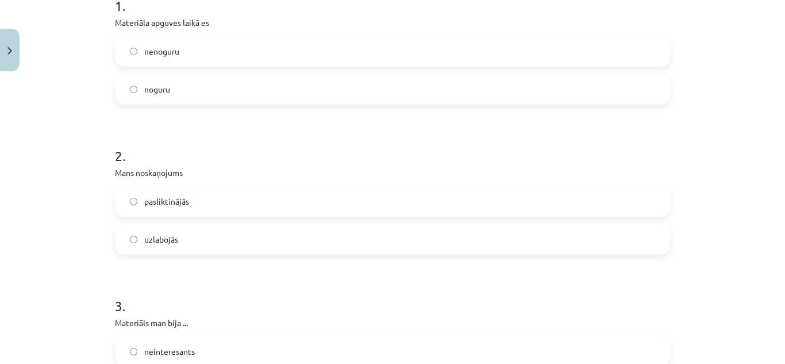
scroll to position [255, 0]
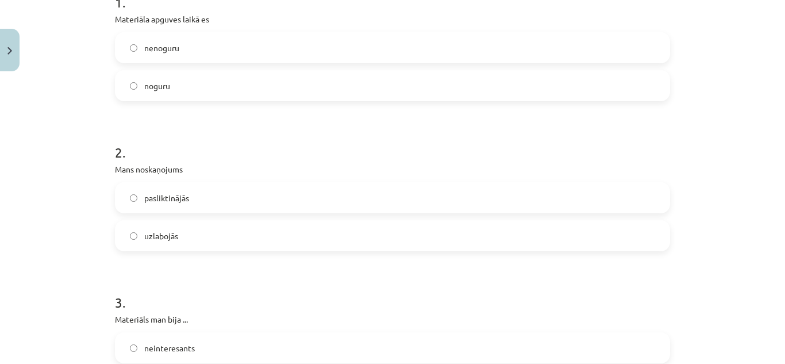
click at [245, 234] on label "uzlabojās" at bounding box center [392, 235] width 553 height 29
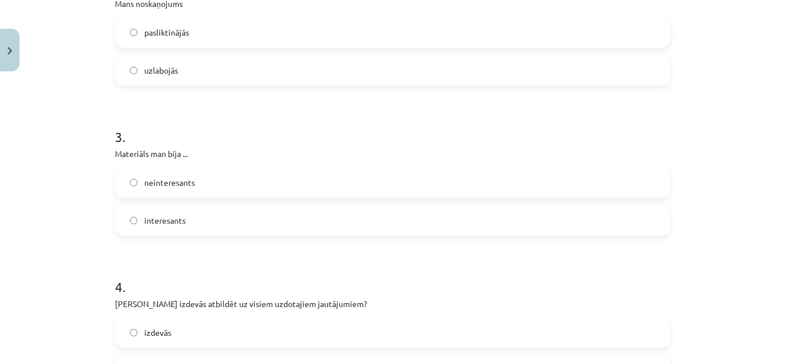
scroll to position [422, 0]
click at [302, 175] on label "neinteresants" at bounding box center [392, 180] width 553 height 29
click at [305, 222] on label "interesants" at bounding box center [392, 218] width 553 height 29
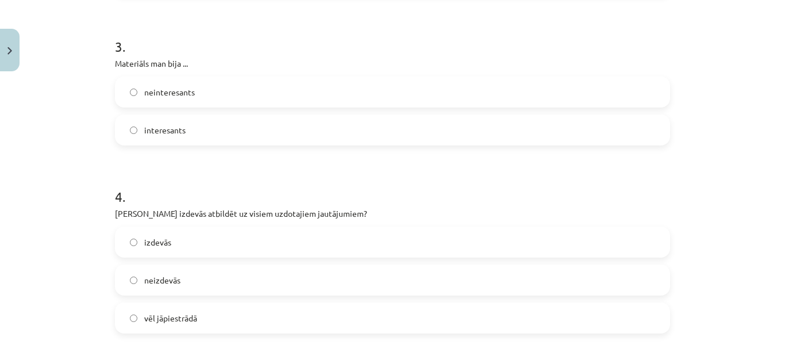
scroll to position [530, 0]
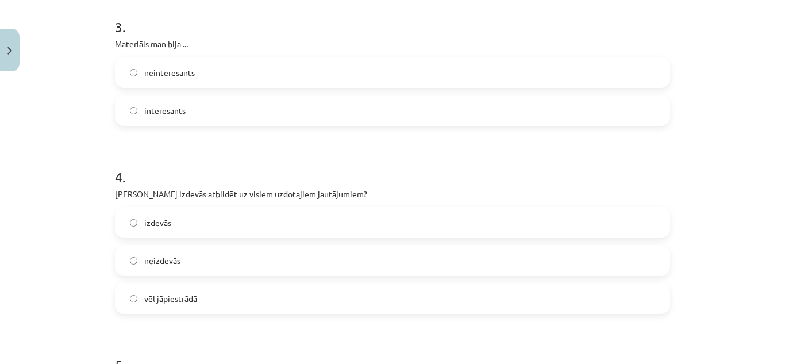
click at [233, 298] on label "vēl jāpiestrādā" at bounding box center [392, 298] width 553 height 29
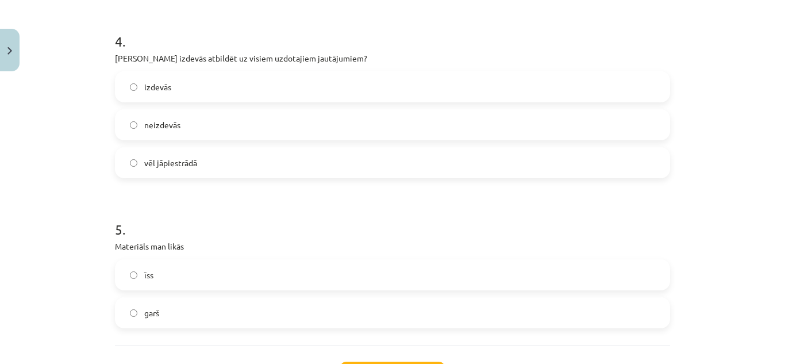
scroll to position [678, 0]
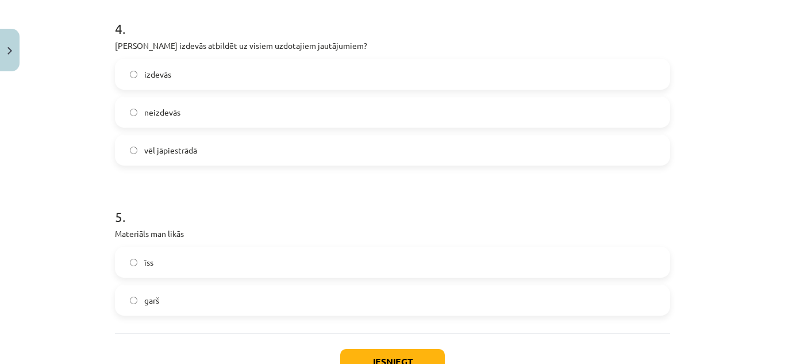
click at [271, 291] on label "garš" at bounding box center [392, 300] width 553 height 29
click at [420, 355] on button "Iesniegt" at bounding box center [392, 361] width 105 height 25
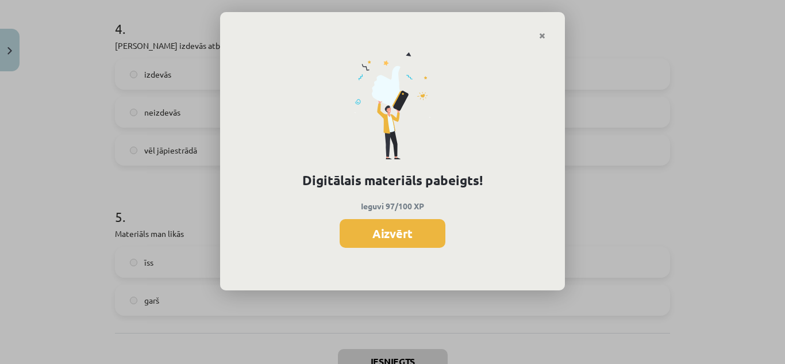
scroll to position [278, 0]
click at [392, 234] on button "Aizvērt" at bounding box center [393, 233] width 106 height 29
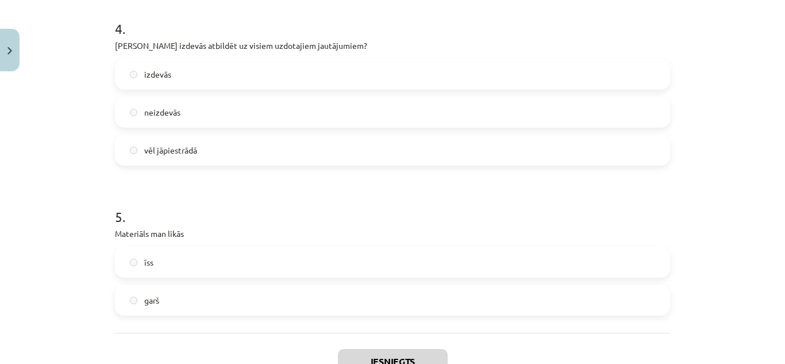
scroll to position [534, 0]
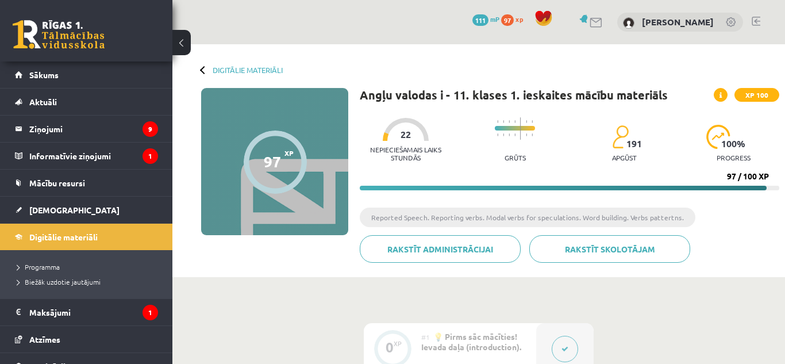
scroll to position [534, 0]
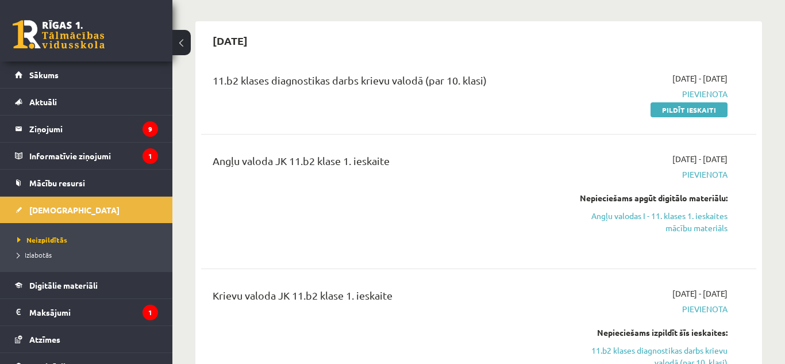
scroll to position [92, 0]
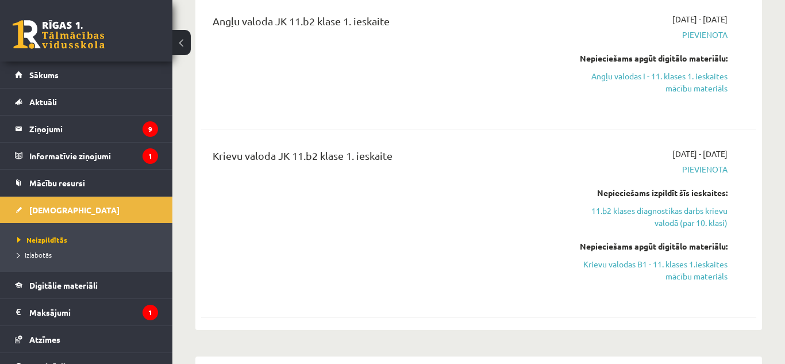
scroll to position [262, 0]
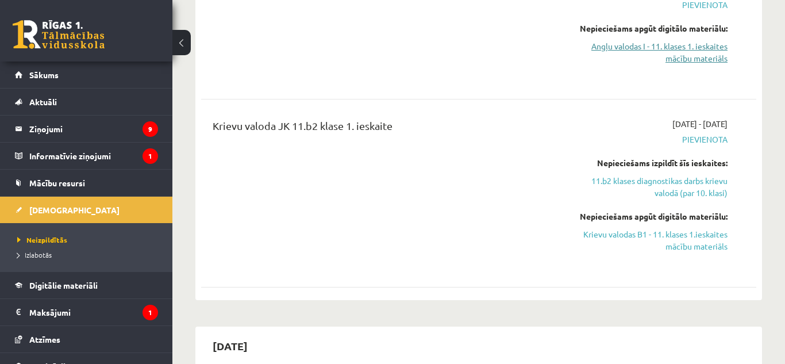
click at [708, 52] on link "Angļu valodas I - 11. klases 1. ieskaites mācību materiāls" at bounding box center [647, 52] width 160 height 24
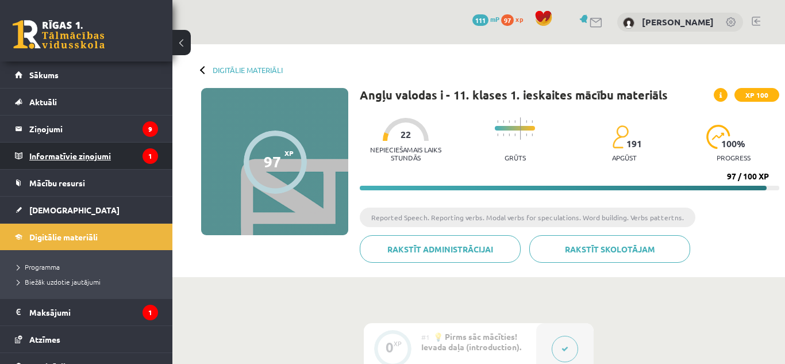
click at [84, 150] on legend "Informatīvie ziņojumi 1" at bounding box center [93, 156] width 129 height 26
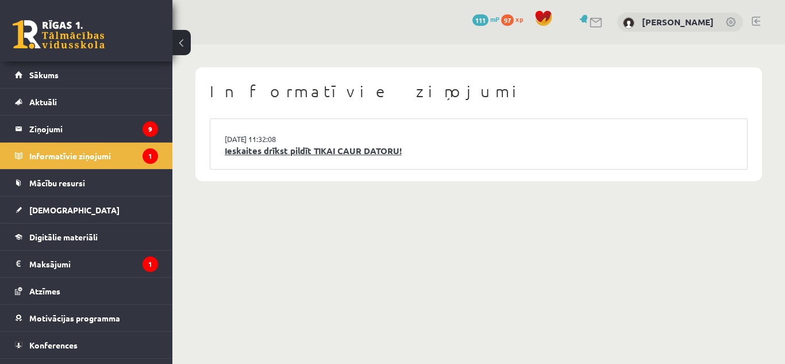
click at [260, 155] on link "Ieskaites drīkst pildīt TIKAI CAUR DATORU!" at bounding box center [479, 150] width 508 height 13
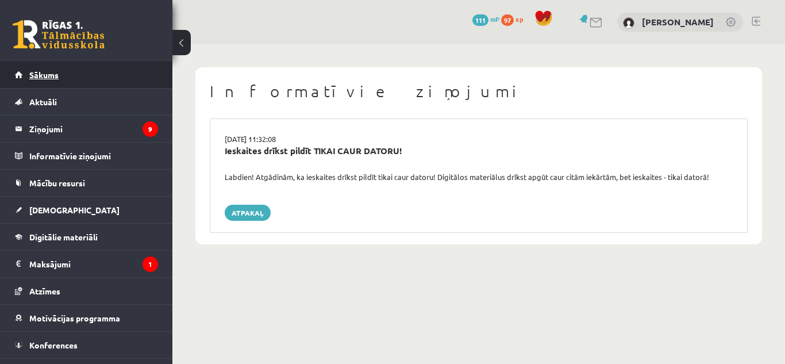
click at [71, 87] on link "Sākums" at bounding box center [86, 75] width 143 height 26
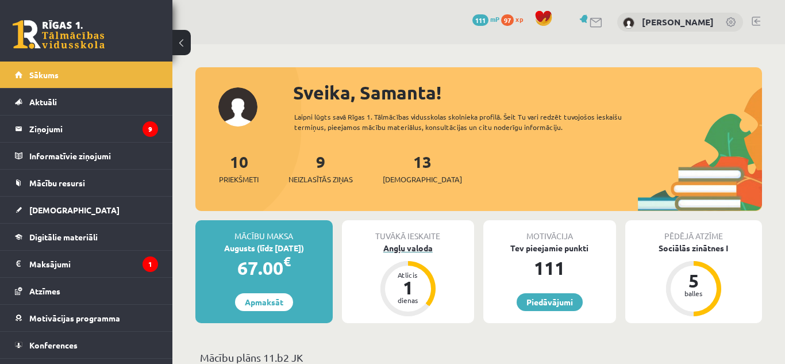
click at [412, 298] on div "dienas" at bounding box center [408, 300] width 34 height 7
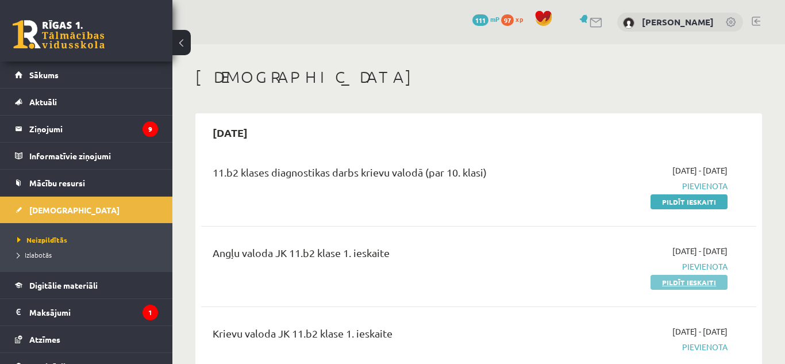
click at [705, 280] on link "Pildīt ieskaiti" at bounding box center [689, 282] width 77 height 15
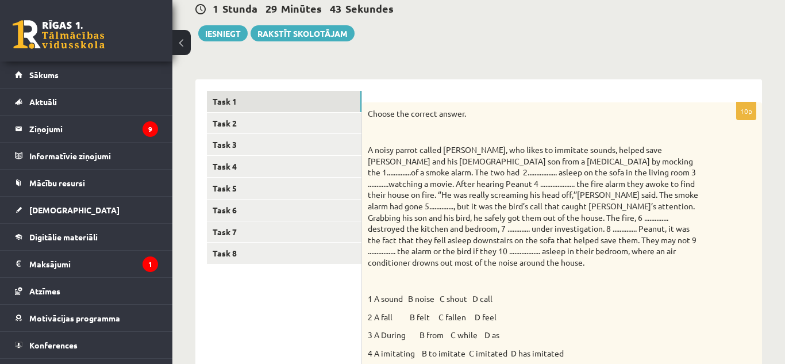
scroll to position [138, 0]
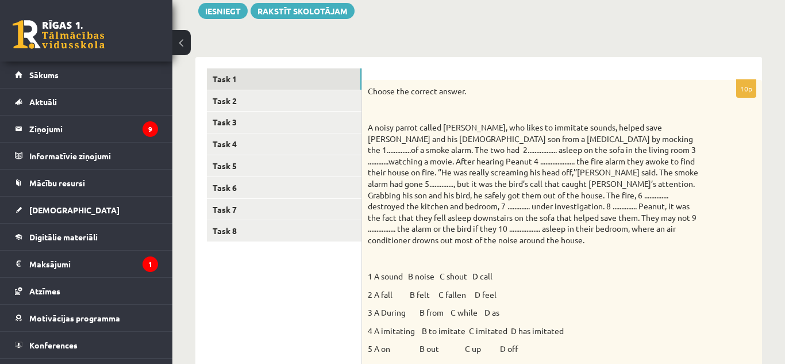
click at [591, 135] on p "A noisy parrot called [PERSON_NAME], who likes to immitate sounds, helped save …" at bounding box center [533, 184] width 331 height 124
click at [589, 140] on p "A noisy parrot called Peanut, who likes to immitate sounds, helped save Kenny D…" at bounding box center [533, 184] width 331 height 124
click at [426, 276] on p "1 A sound B noise C shout D call" at bounding box center [533, 276] width 331 height 11
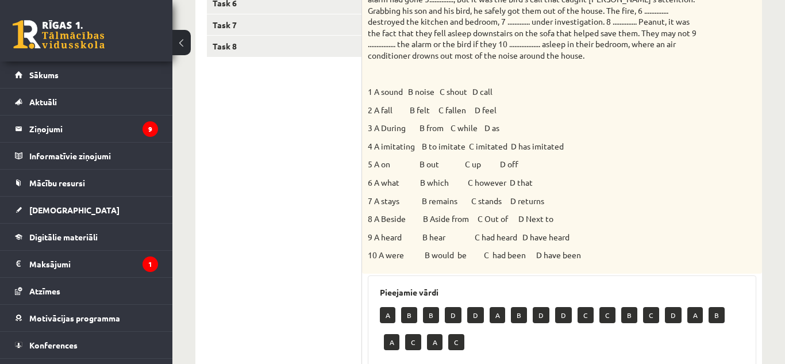
scroll to position [324, 0]
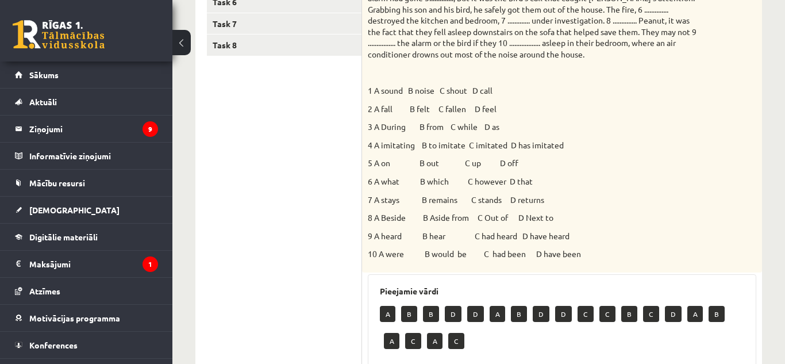
click at [387, 316] on p "A" at bounding box center [388, 314] width 16 height 16
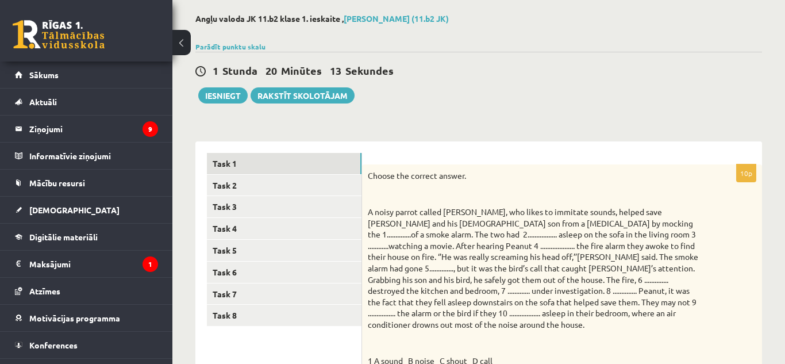
scroll to position [28, 0]
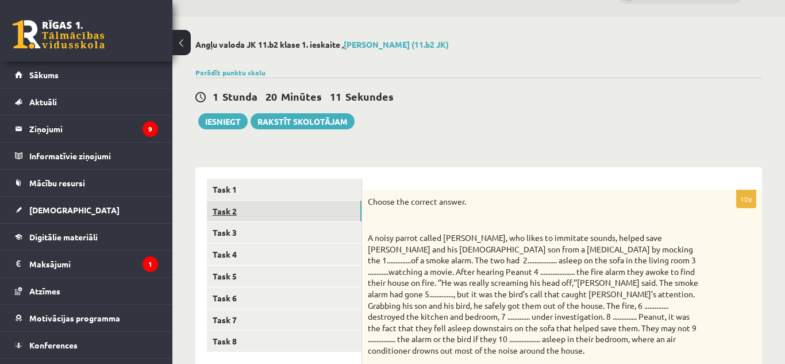
click at [290, 218] on link "Task 2" at bounding box center [284, 211] width 155 height 21
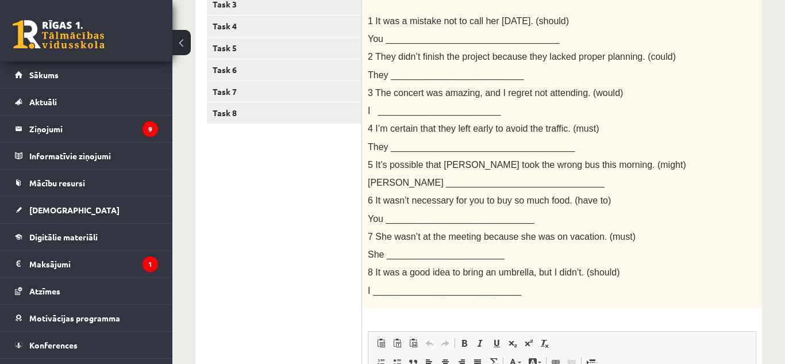
scroll to position [255, 0]
click at [420, 43] on span "You __________________________________" at bounding box center [464, 40] width 192 height 10
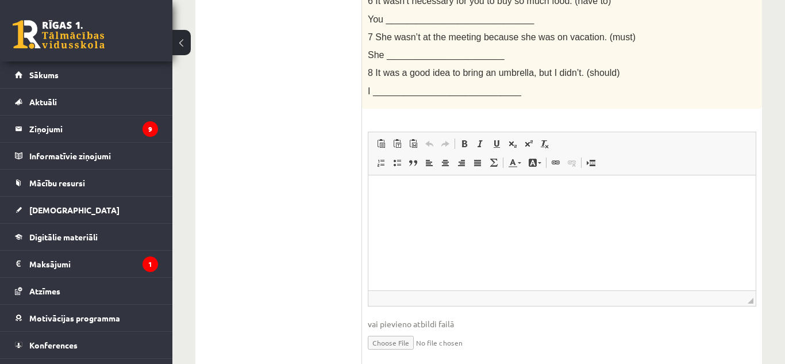
scroll to position [463, 0]
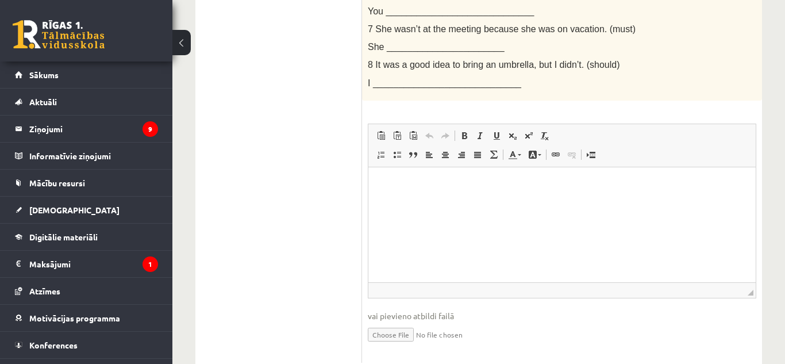
click at [636, 202] on html at bounding box center [562, 184] width 387 height 35
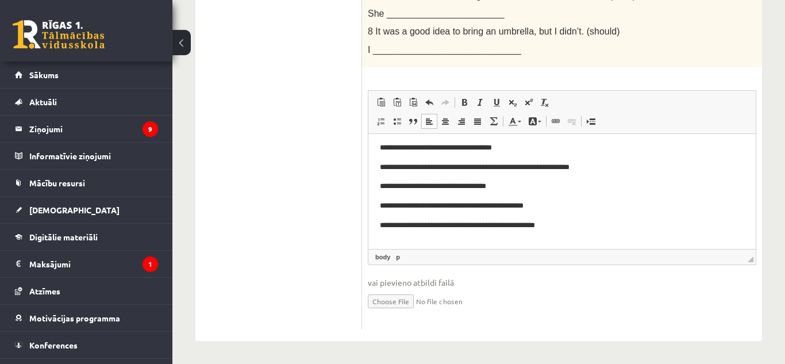
scroll to position [4, 0]
click at [436, 245] on p "**********" at bounding box center [562, 243] width 364 height 12
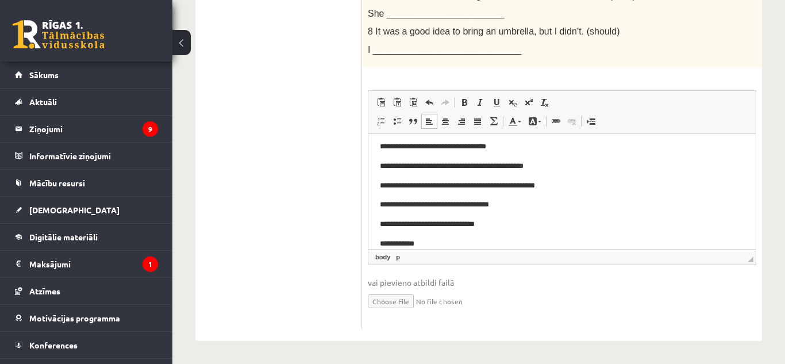
click at [444, 241] on p "**********" at bounding box center [562, 243] width 364 height 12
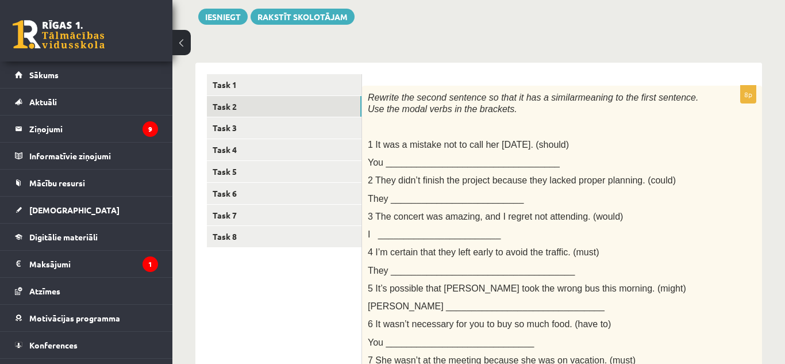
scroll to position [131, 0]
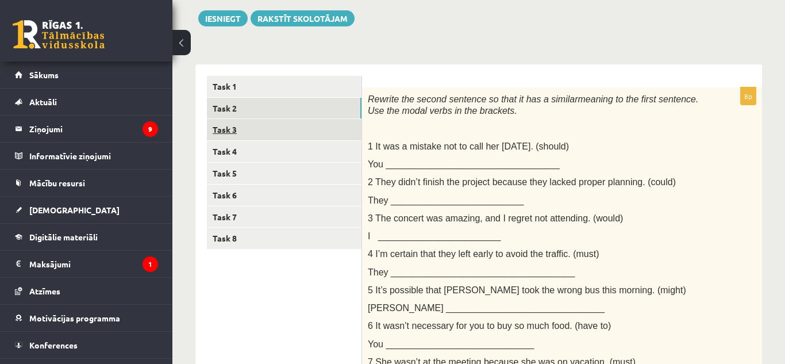
click at [232, 132] on link "Task 3" at bounding box center [284, 129] width 155 height 21
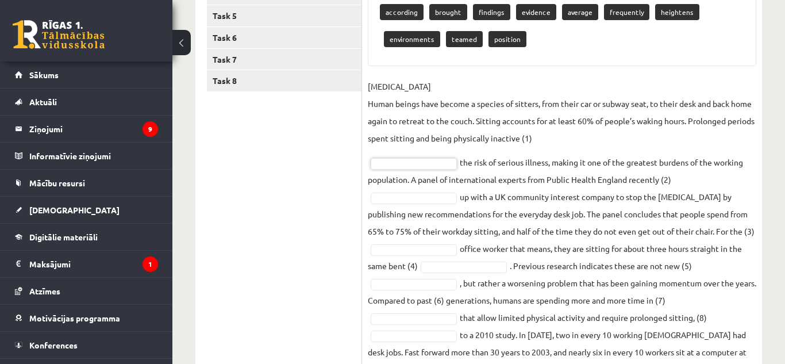
scroll to position [214, 0]
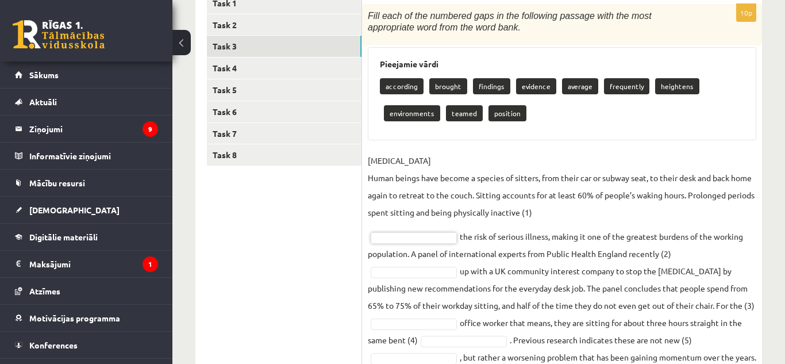
click at [432, 245] on fieldset "SEDENTARY LIFESTYLE Human beings have become a species of sitters, from their c…" at bounding box center [562, 310] width 389 height 317
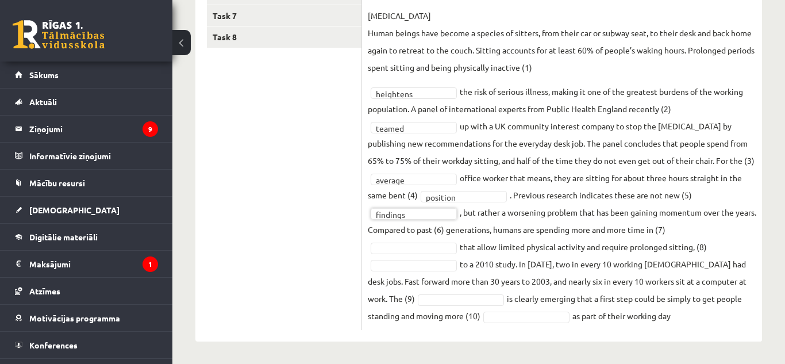
scroll to position [334, 0]
click at [480, 304] on fieldset "SEDENTARY LIFESTYLE Human beings have become a species of sitters, from their c…" at bounding box center [562, 164] width 389 height 317
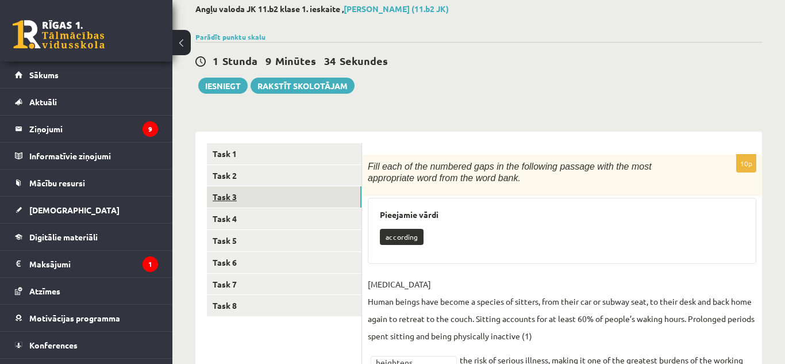
scroll to position [74, 0]
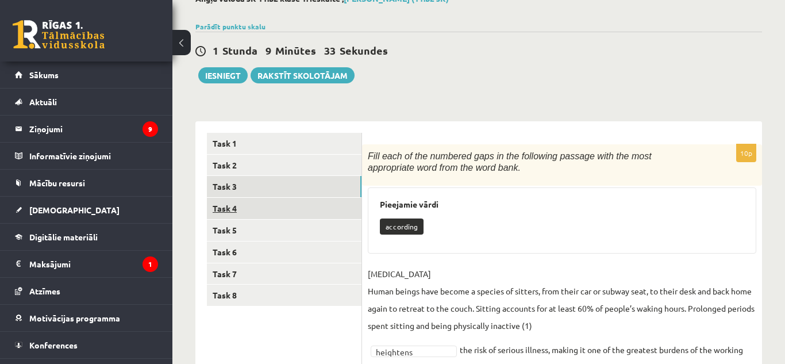
click at [246, 205] on link "Task 4" at bounding box center [284, 208] width 155 height 21
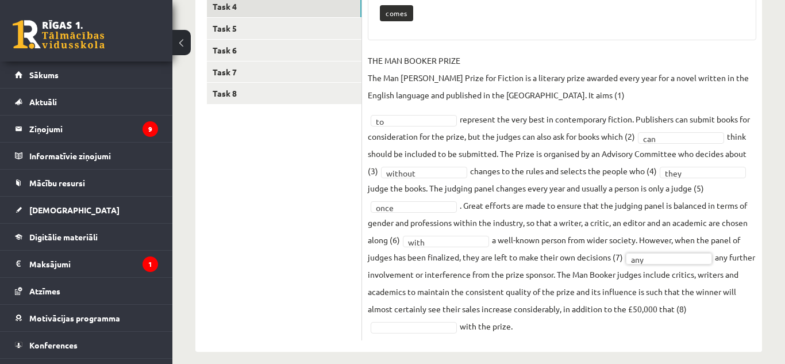
scroll to position [287, 0]
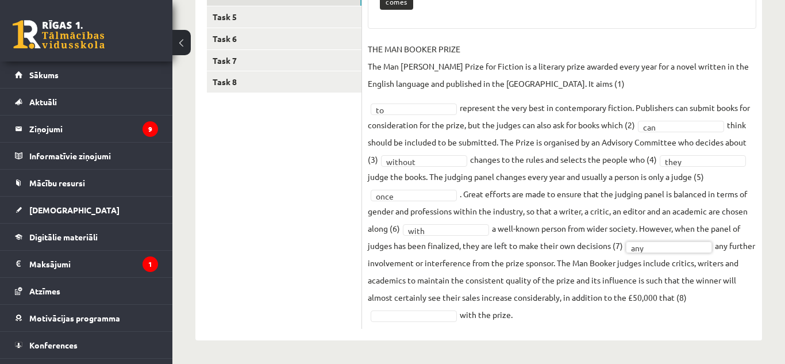
click at [678, 255] on fieldset "THE MAN BOOKER PRIZE The Man Booker Prize for Fiction is a literary prize award…" at bounding box center [562, 181] width 389 height 283
click at [677, 255] on fieldset "THE MAN BOOKER PRIZE The Man Booker Prize for Fiction is a literary prize award…" at bounding box center [562, 181] width 389 height 283
click at [435, 323] on fieldset "THE MAN BOOKER PRIZE The Man Booker Prize for Fiction is a literary prize award…" at bounding box center [562, 181] width 389 height 283
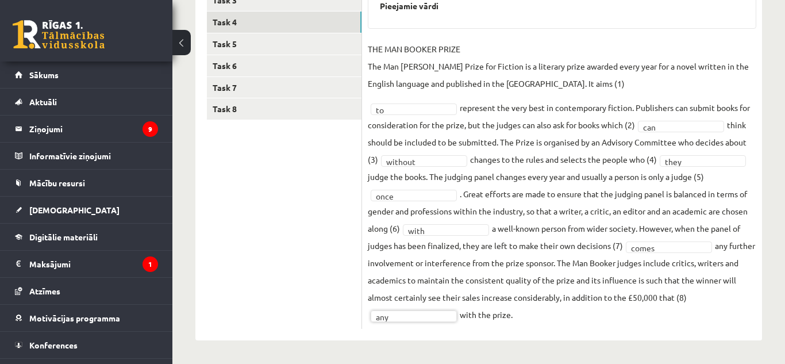
scroll to position [260, 0]
click at [767, 235] on div "Angļu valoda JK 11.b2 klase 1. ieskaite , Samanta Murele (11.b2 JK) Parādīt pun…" at bounding box center [478, 73] width 613 height 579
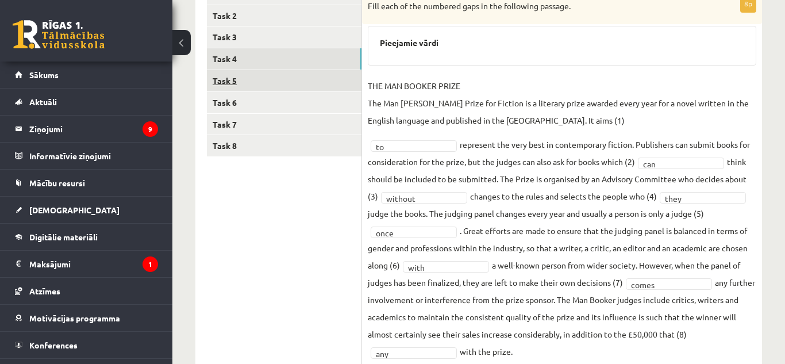
click at [260, 85] on link "Task 5" at bounding box center [284, 80] width 155 height 21
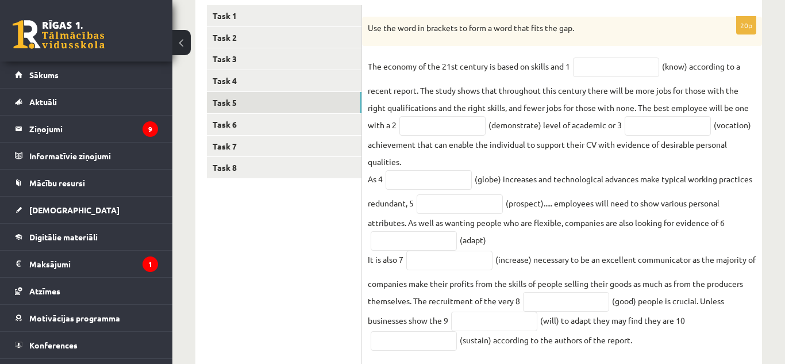
scroll to position [204, 0]
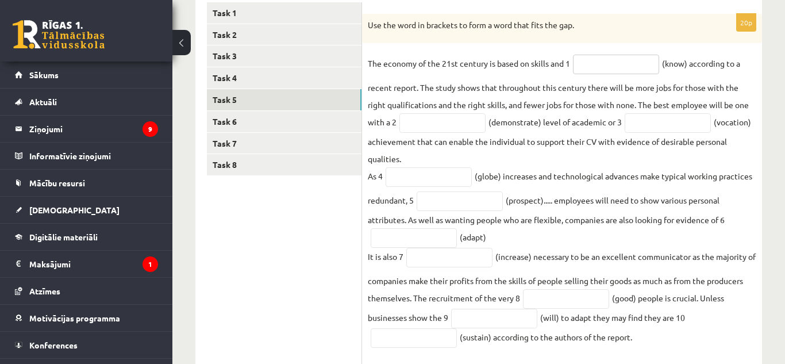
click at [639, 74] on input "text" at bounding box center [616, 65] width 86 height 20
type input "*"
type input "*********"
click at [449, 129] on input "text" at bounding box center [443, 123] width 86 height 20
type input "**********"
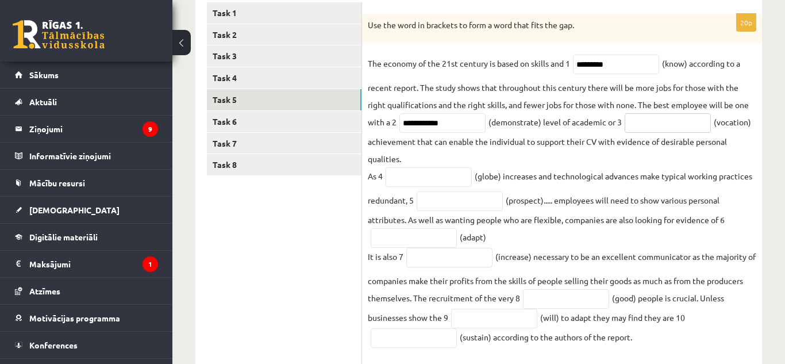
click at [653, 131] on input "text" at bounding box center [668, 123] width 86 height 20
type input "**********"
click at [451, 176] on input "text" at bounding box center [429, 177] width 86 height 20
type input "********"
click at [464, 211] on input "text" at bounding box center [460, 201] width 86 height 20
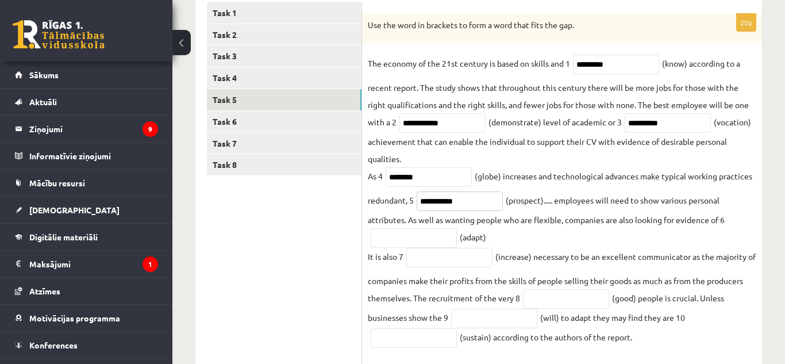
type input "**********"
click at [435, 245] on input "text" at bounding box center [414, 238] width 86 height 20
type input "**********"
click at [438, 267] on input "text" at bounding box center [449, 258] width 86 height 20
type input "**********"
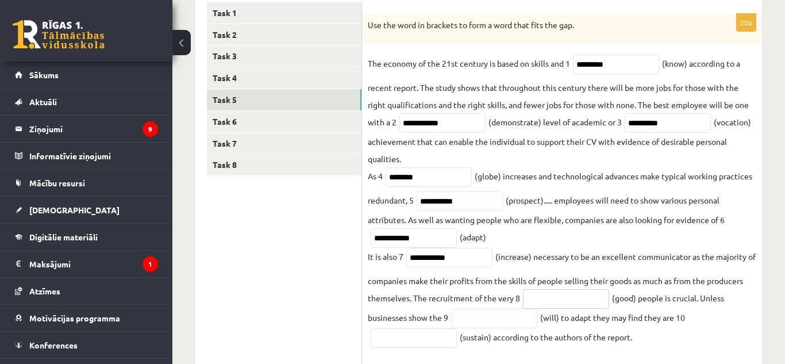
click at [556, 306] on input "text" at bounding box center [566, 299] width 86 height 20
type input "****"
click at [496, 323] on input "text" at bounding box center [494, 319] width 86 height 20
type input "*******"
click at [418, 344] on input "text" at bounding box center [414, 338] width 86 height 20
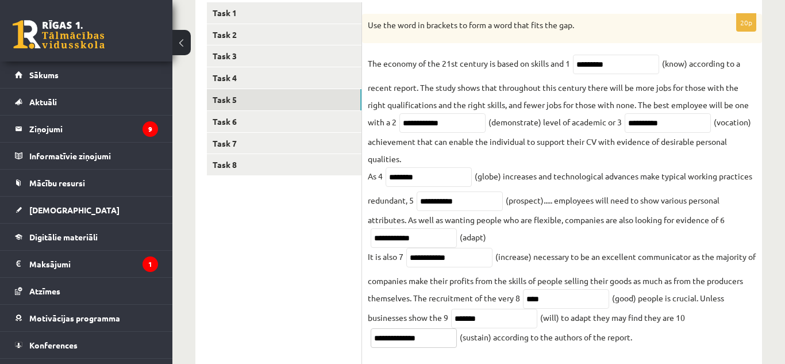
scroll to position [222, 0]
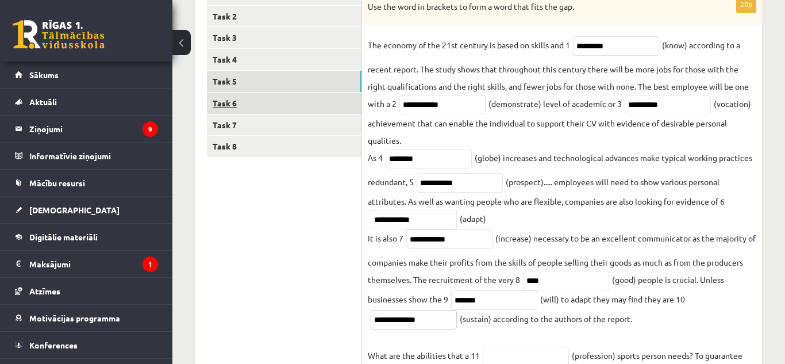
type input "**********"
click at [227, 105] on link "Task 6" at bounding box center [284, 103] width 155 height 21
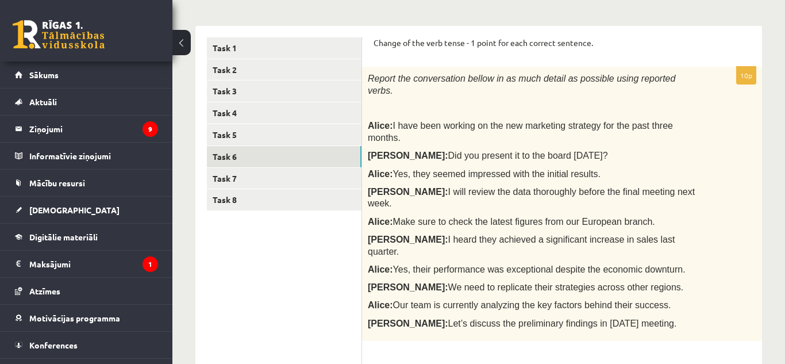
scroll to position [166, 0]
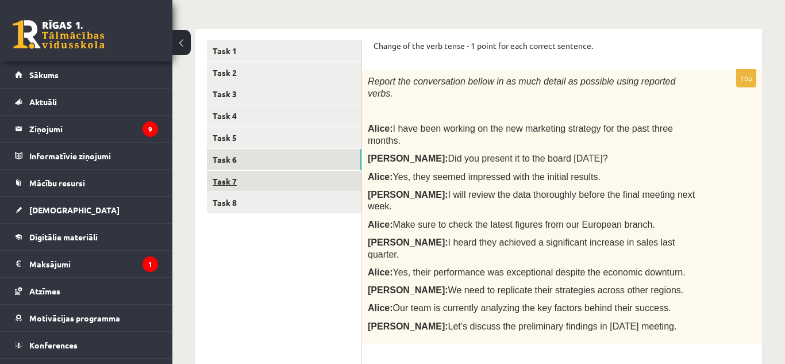
click at [241, 185] on link "Task 7" at bounding box center [284, 181] width 155 height 21
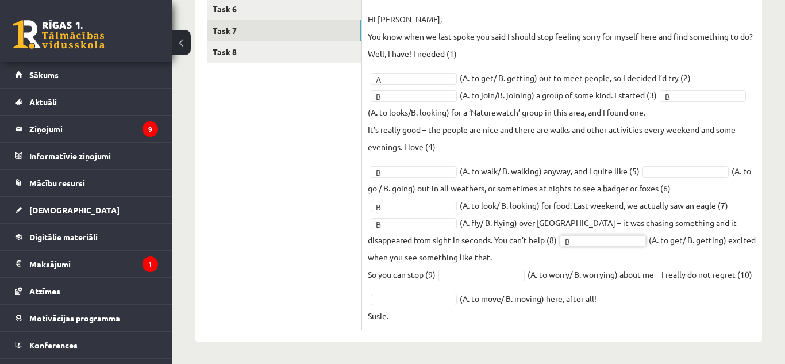
scroll to position [318, 0]
click at [237, 52] on link "Task 8" at bounding box center [284, 50] width 155 height 21
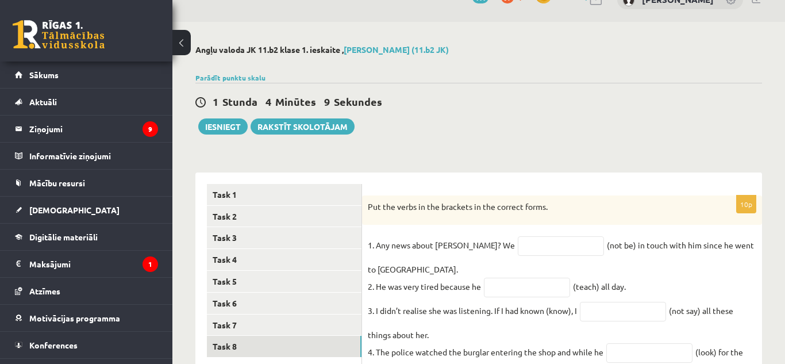
scroll to position [14, 0]
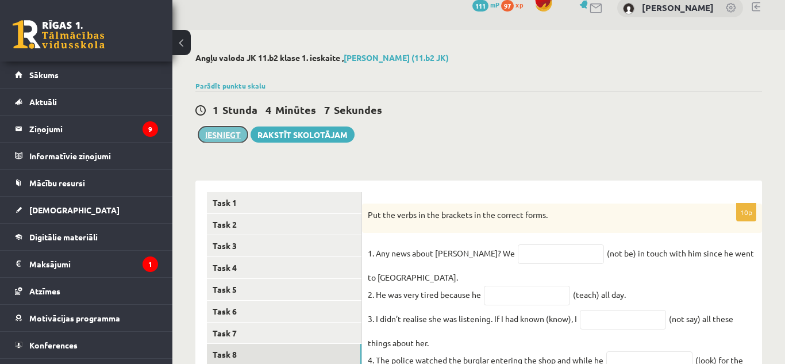
click at [229, 129] on button "Iesniegt" at bounding box center [222, 134] width 49 height 16
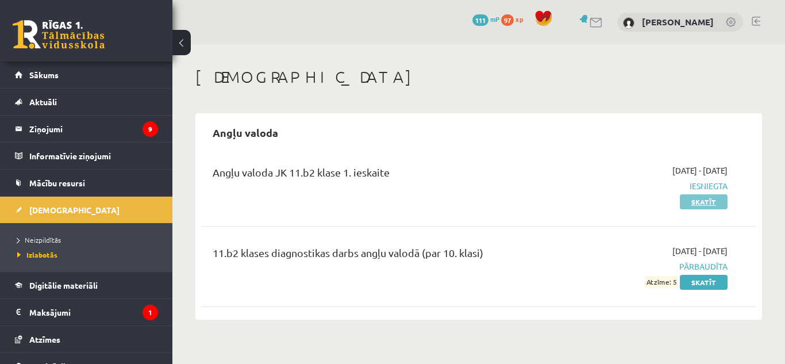
click at [706, 207] on link "Skatīt" at bounding box center [704, 201] width 48 height 15
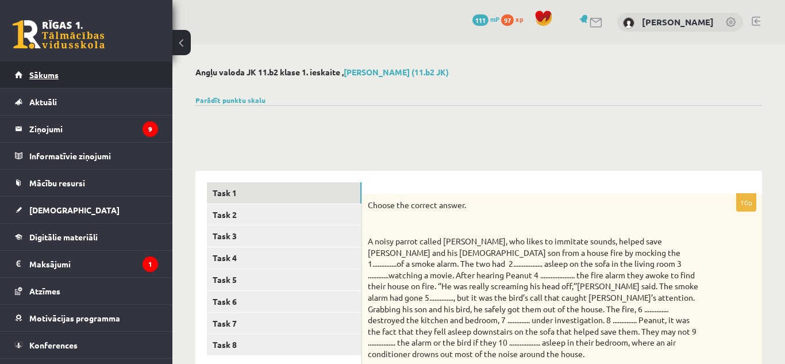
click at [99, 79] on link "Sākums" at bounding box center [86, 75] width 143 height 26
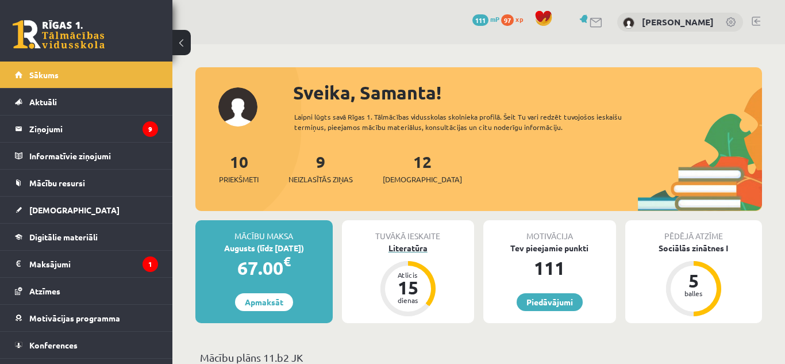
click at [410, 283] on div "15" at bounding box center [408, 287] width 34 height 18
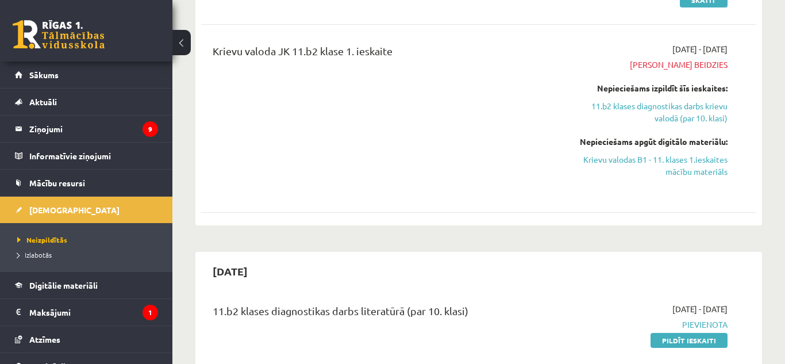
scroll to position [223, 0]
